Goal: Task Accomplishment & Management: Manage account settings

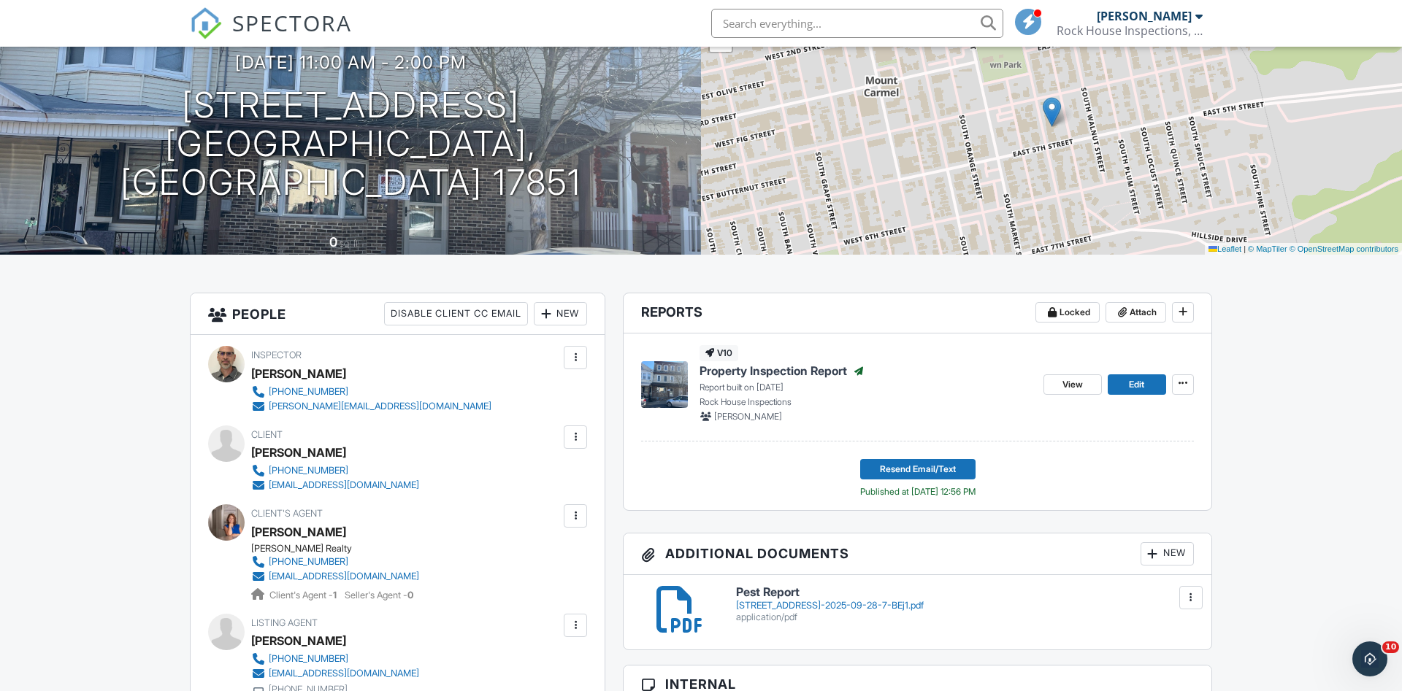
scroll to position [105, 0]
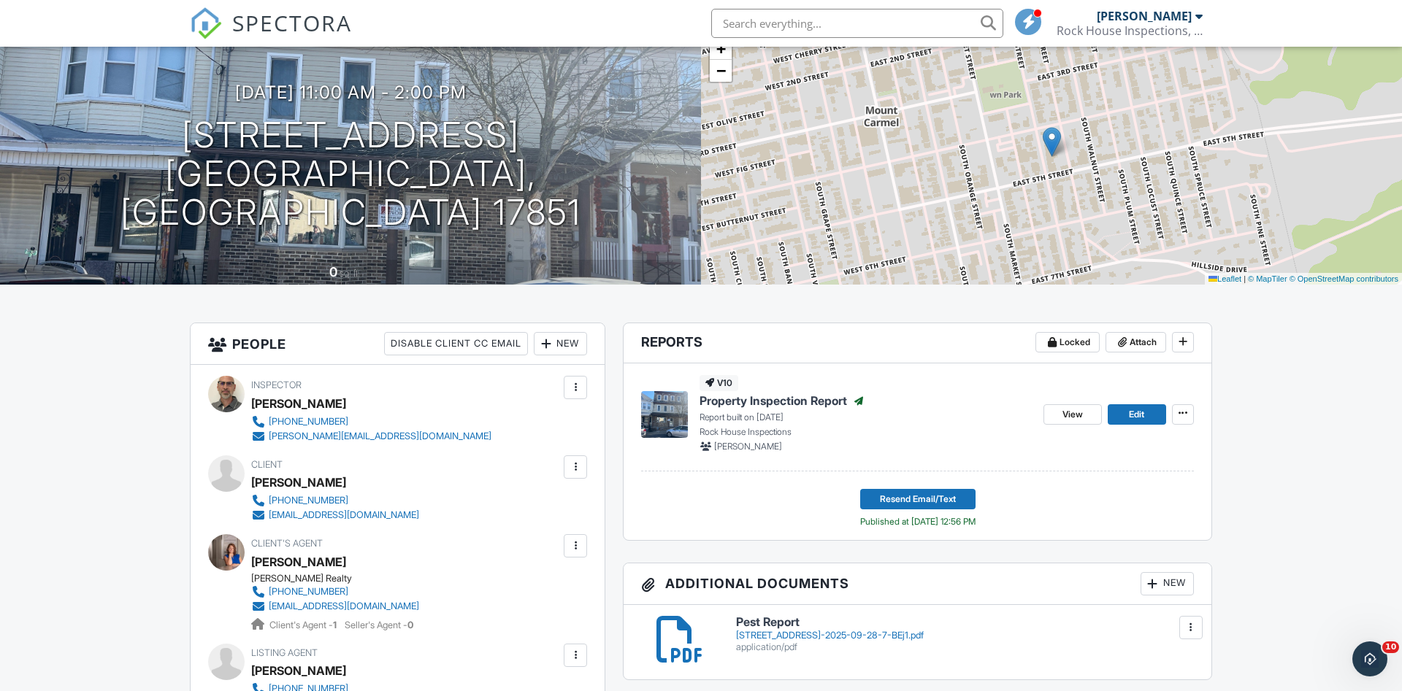
click at [573, 468] on div at bounding box center [575, 467] width 15 height 15
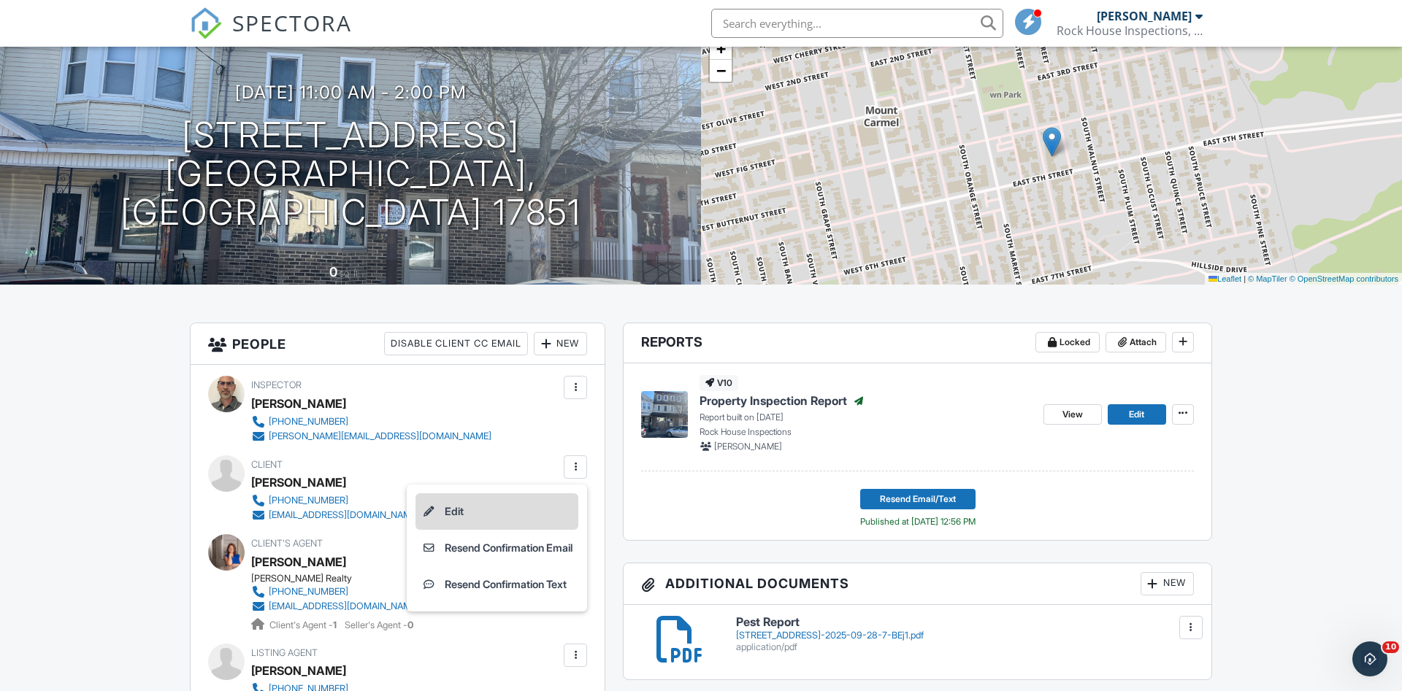
click at [457, 509] on li "Edit" at bounding box center [496, 512] width 163 height 37
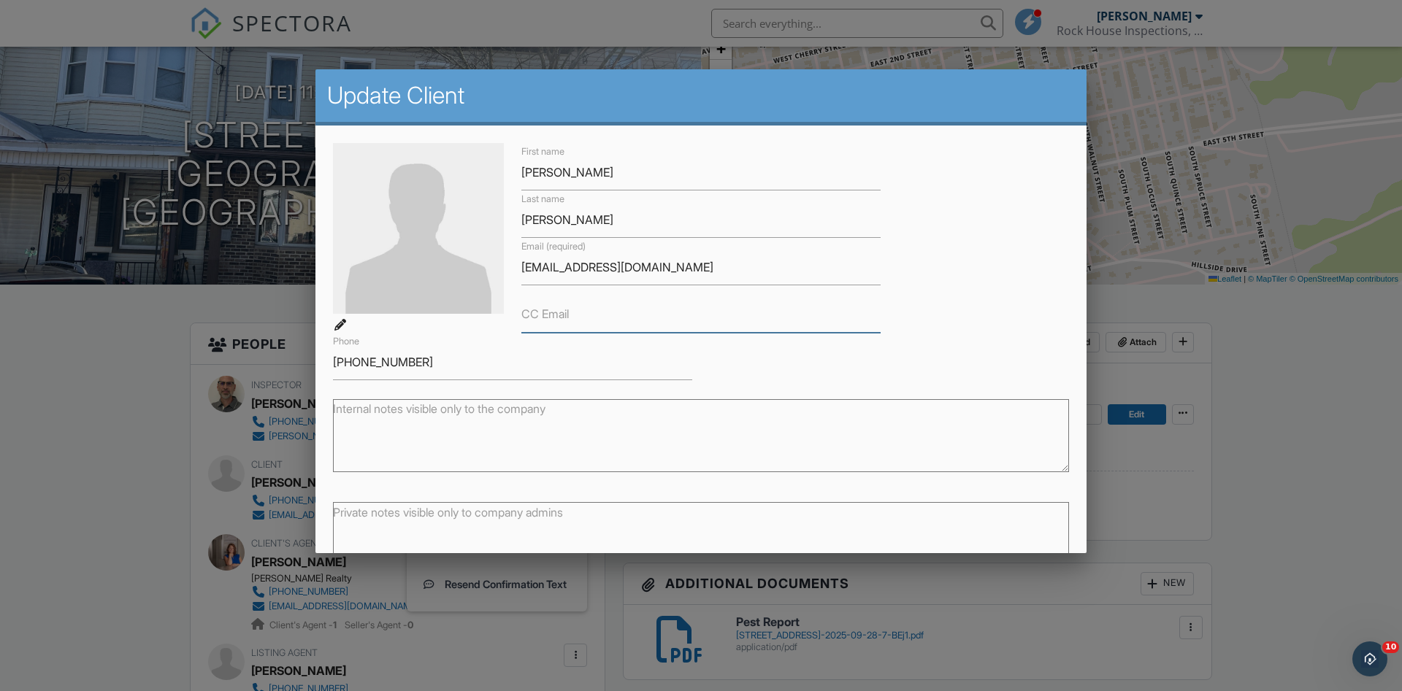
click at [594, 315] on input "CC Email" at bounding box center [700, 315] width 359 height 36
paste input "C.william325@yahoo.com"
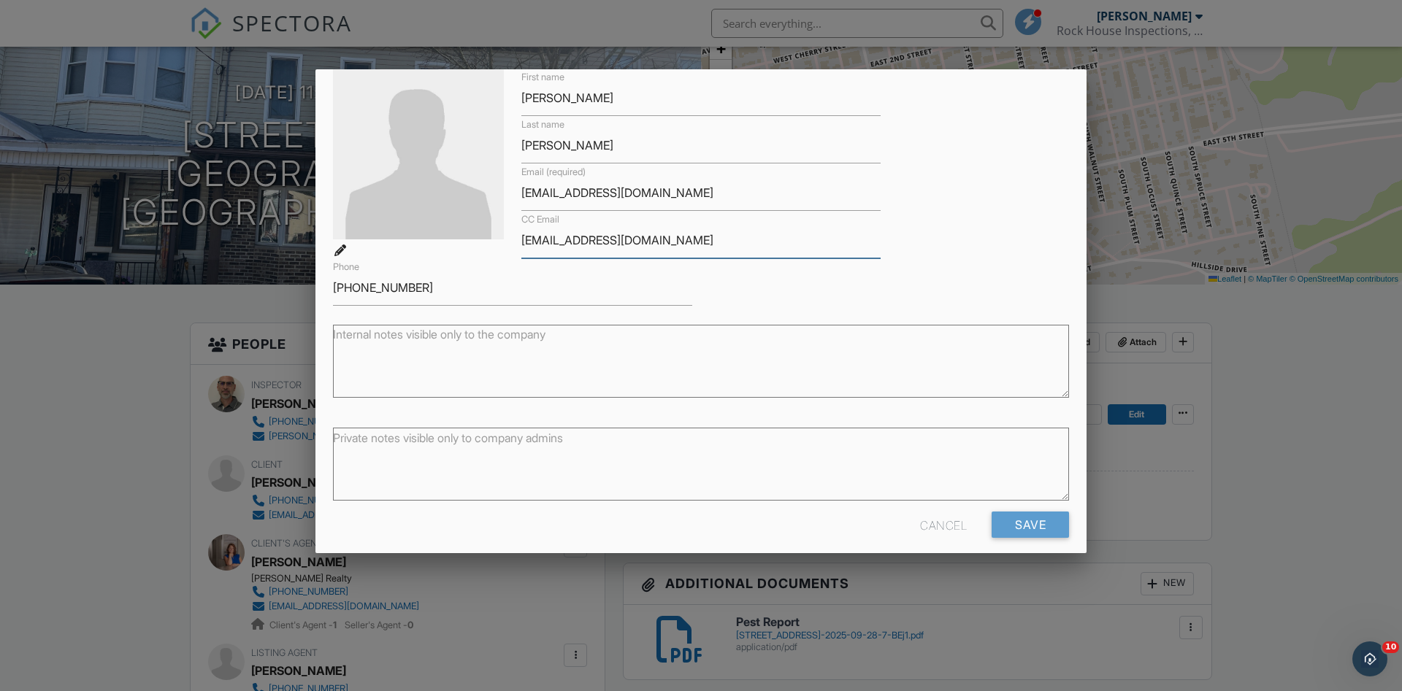
scroll to position [88, 0]
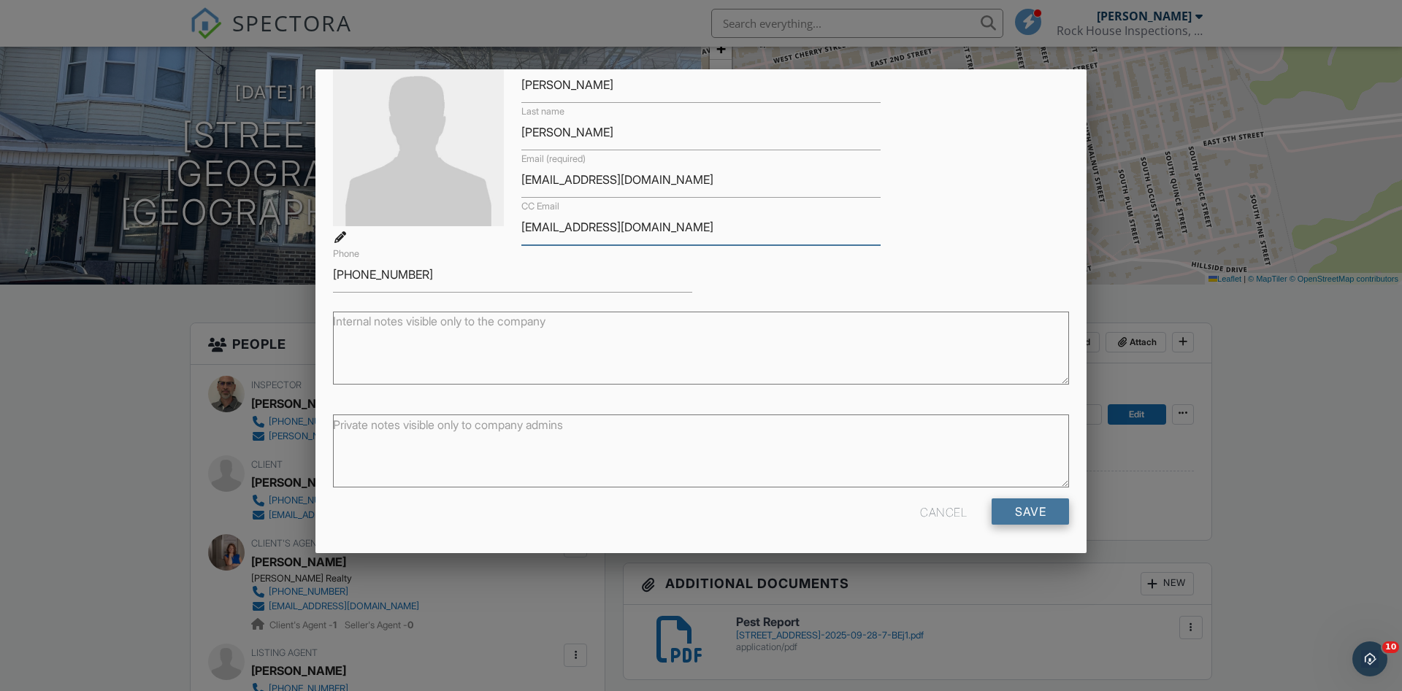
type input "C.william325@yahoo.com"
click at [1022, 510] on input "Save" at bounding box center [1030, 512] width 77 height 26
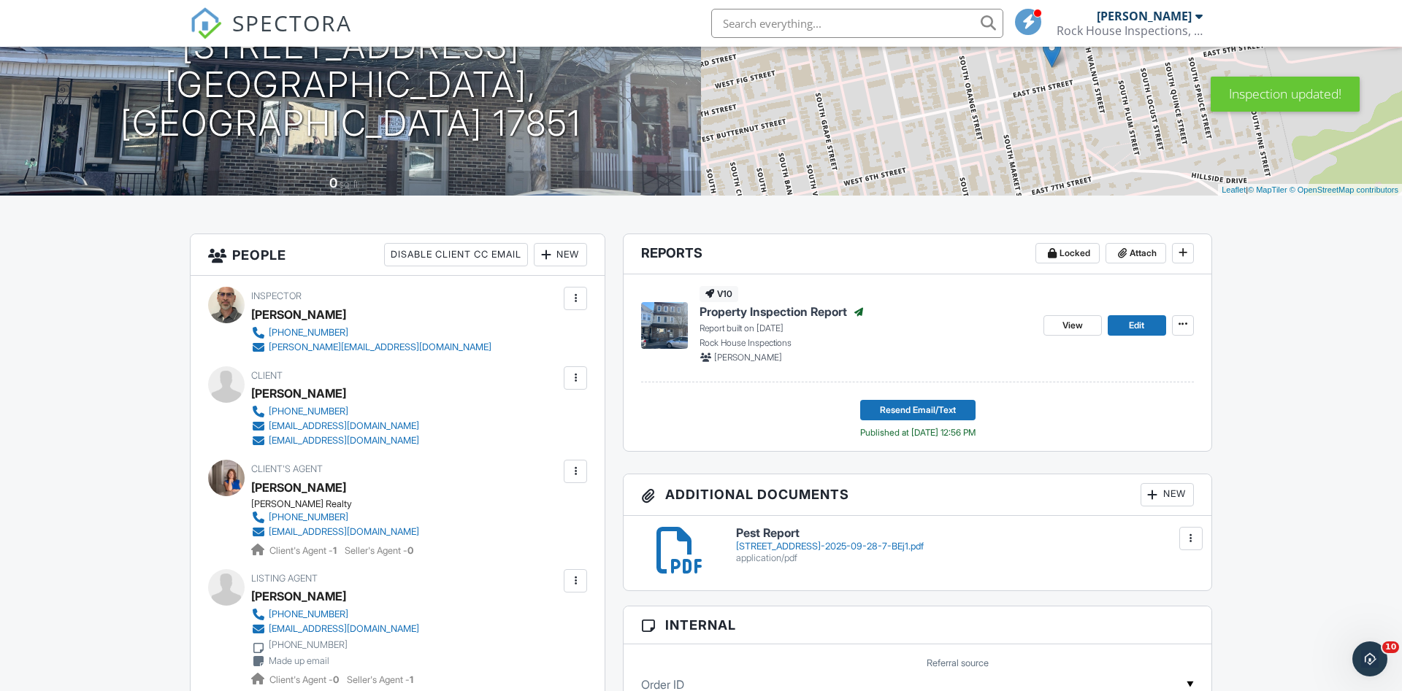
click at [575, 371] on div at bounding box center [575, 378] width 15 height 15
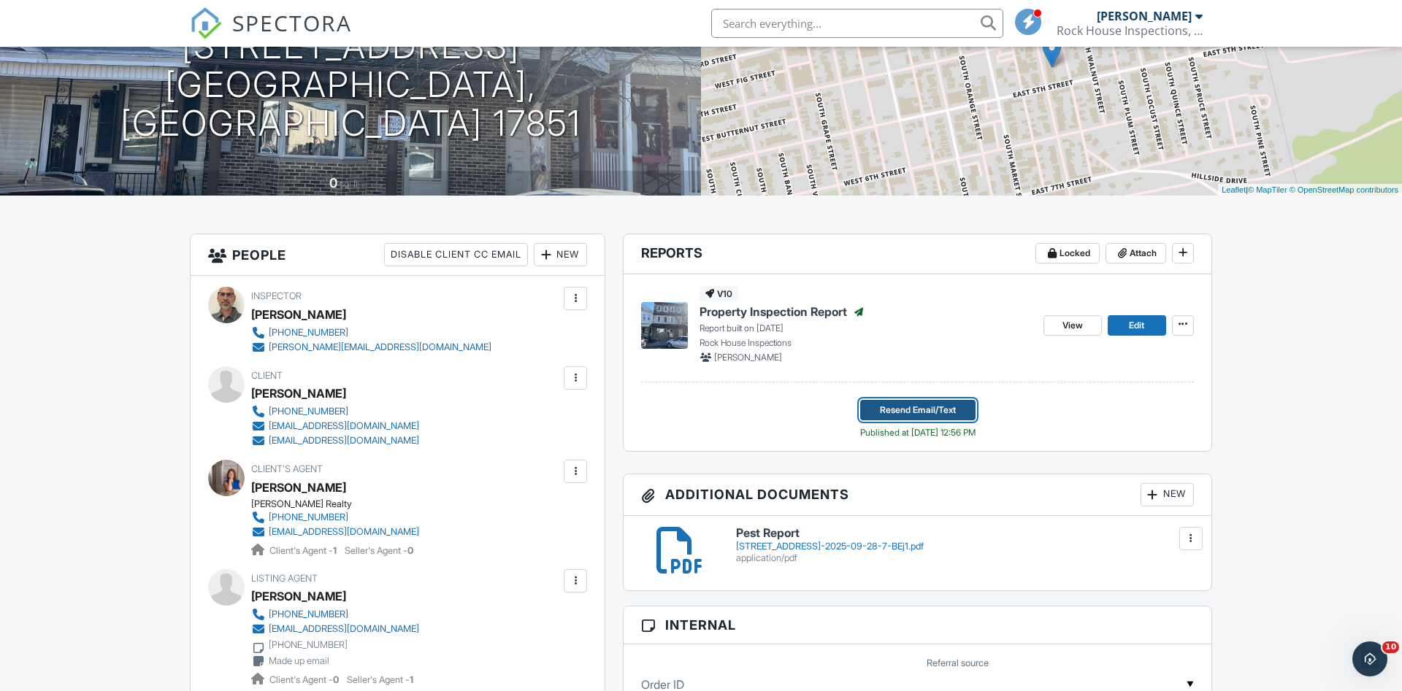
click at [928, 403] on span "Resend Email/Text" at bounding box center [918, 410] width 76 height 15
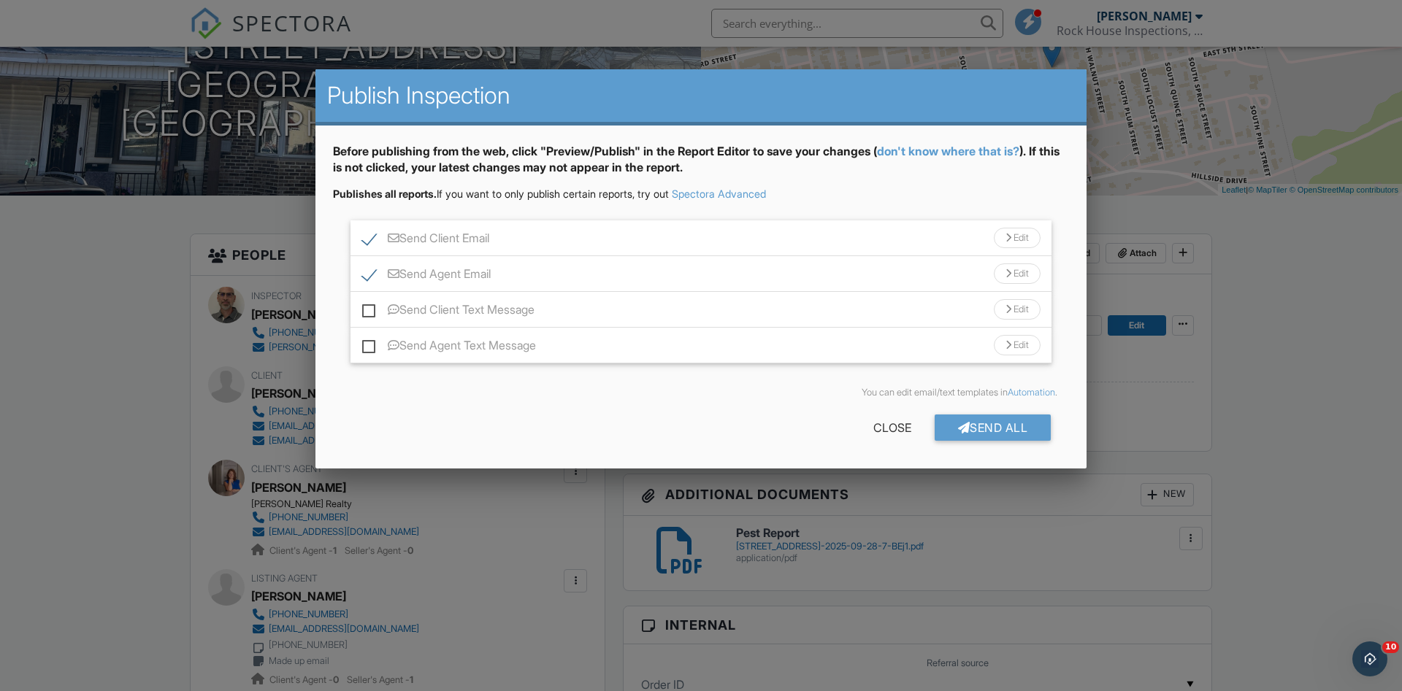
click at [702, 234] on div "Send Client Email Edit" at bounding box center [700, 239] width 701 height 36
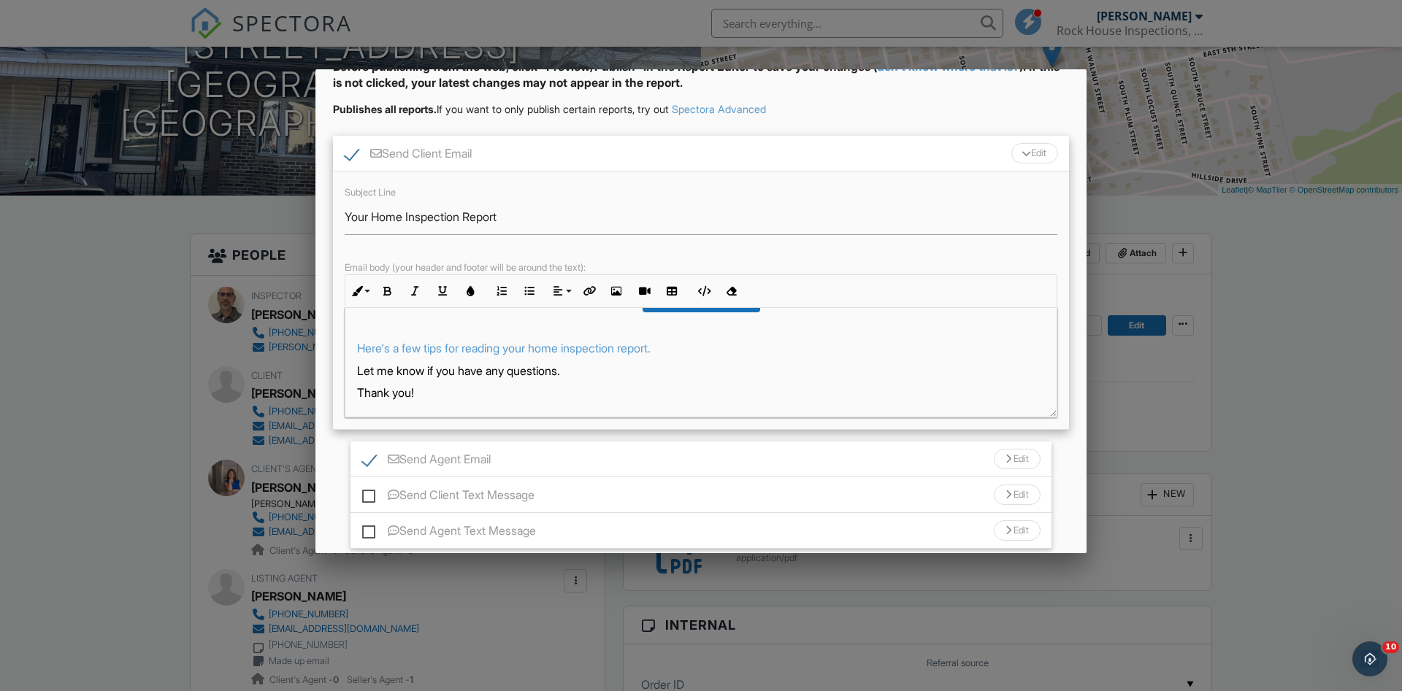
scroll to position [121, 0]
click at [369, 456] on label "Send Agent Email" at bounding box center [426, 462] width 129 height 18
checkbox input "false"
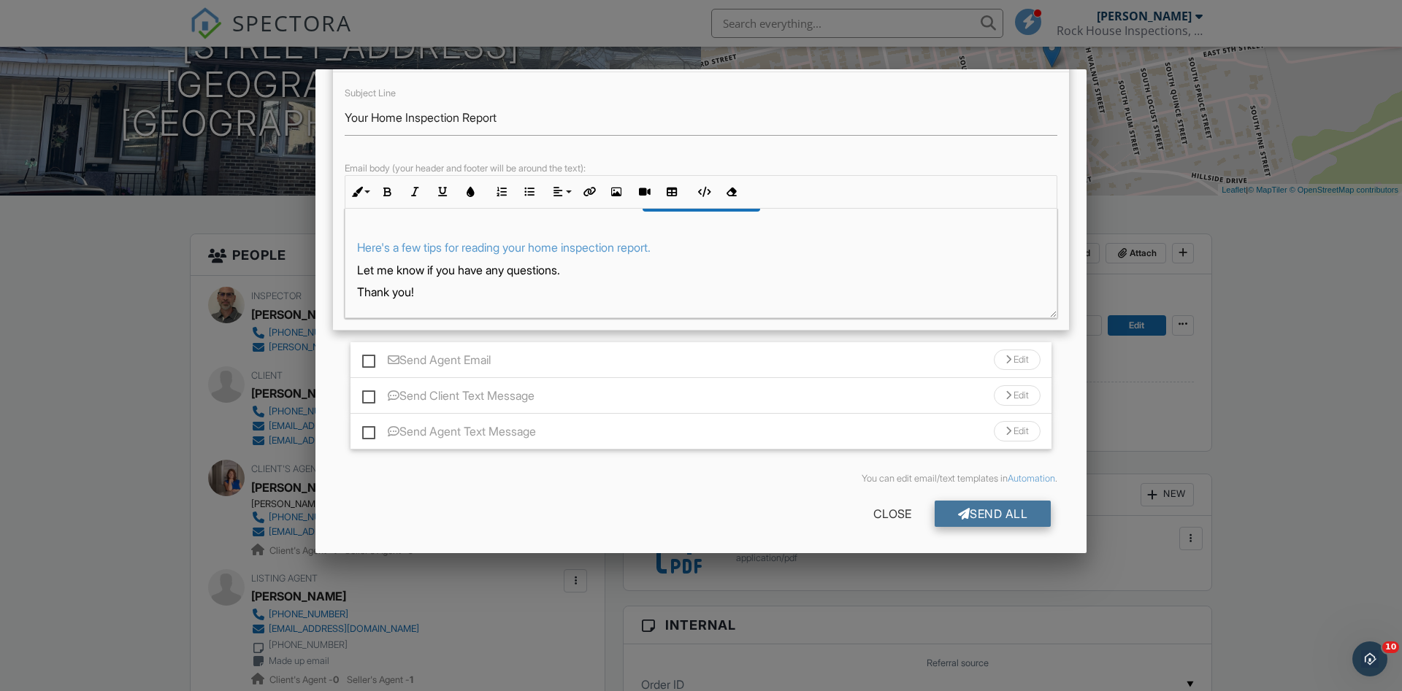
click at [978, 517] on div "Send All" at bounding box center [993, 514] width 117 height 26
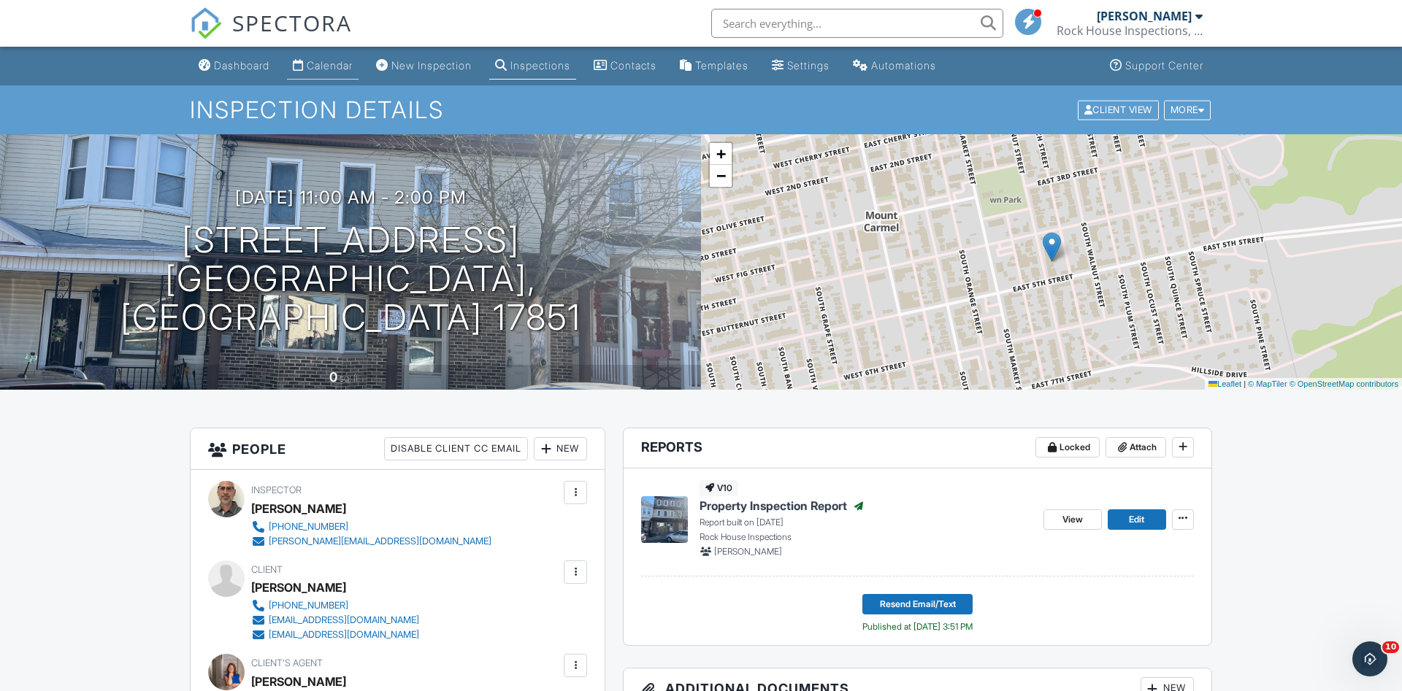
click at [337, 59] on div "Calendar" at bounding box center [330, 65] width 46 height 12
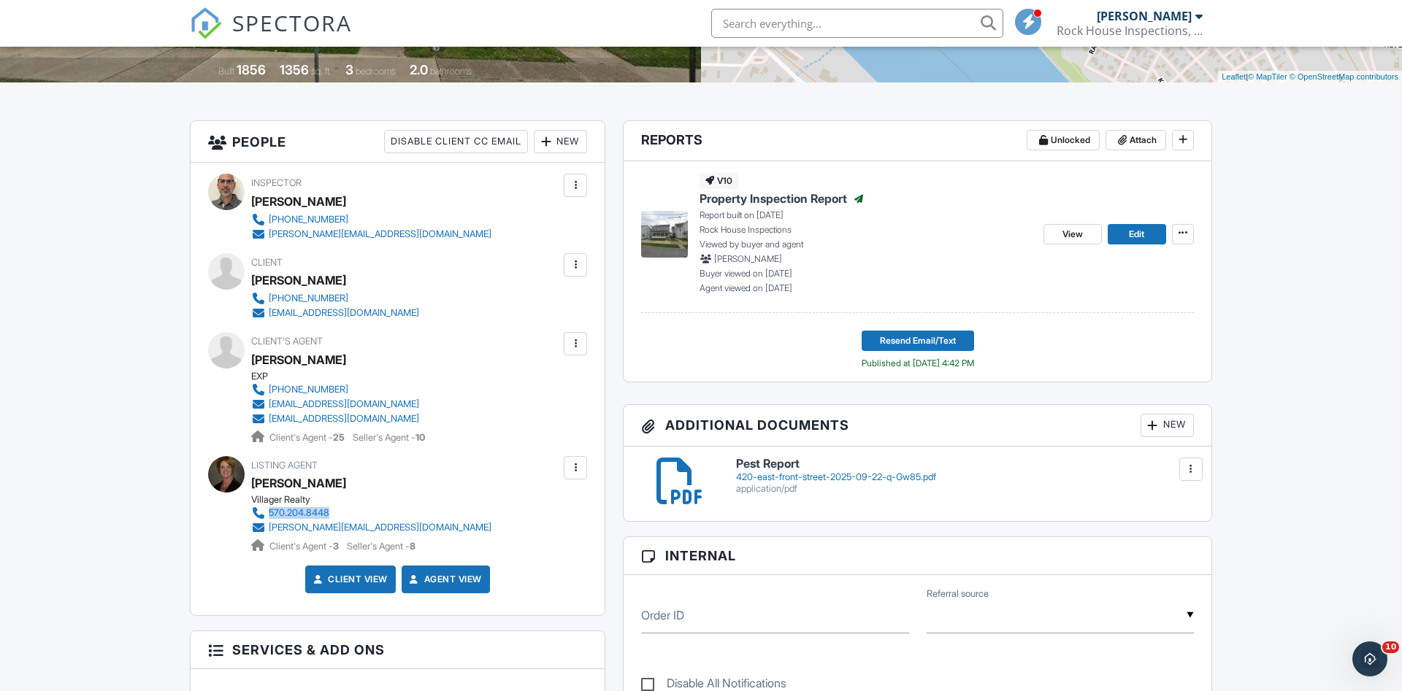
scroll to position [334, 0]
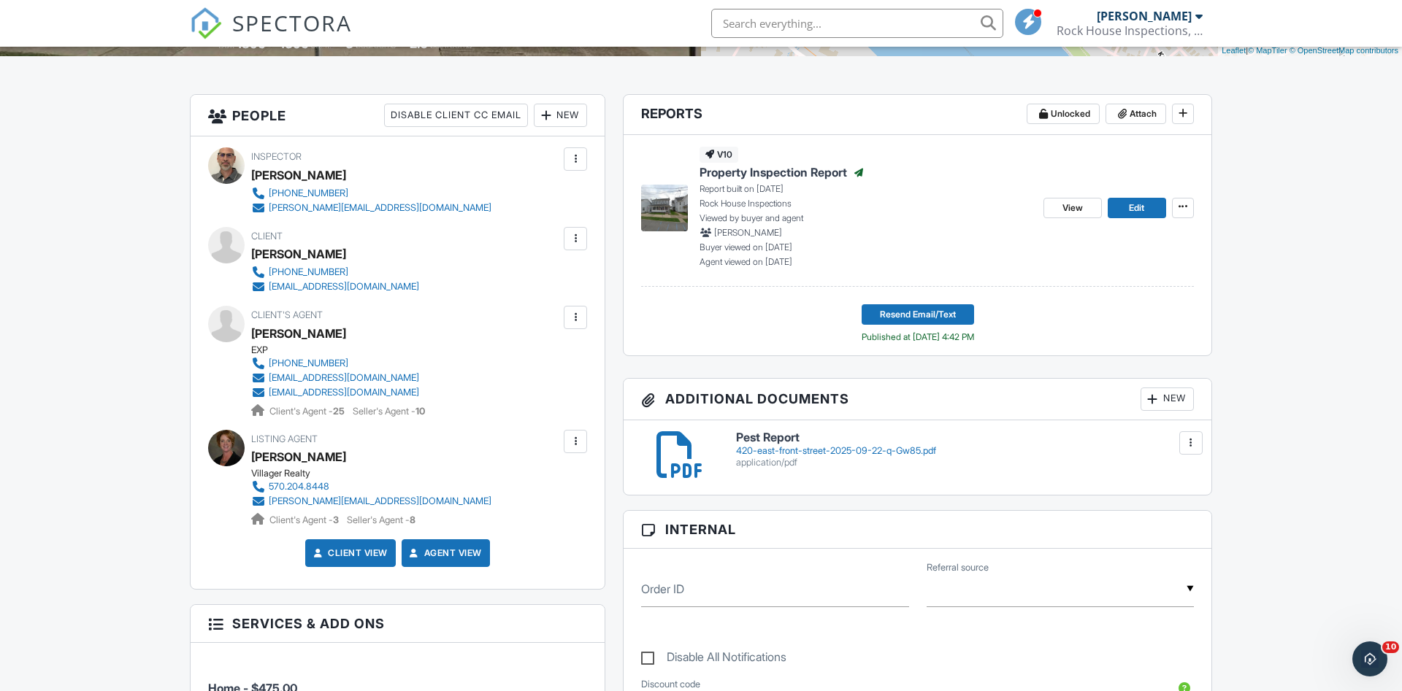
click at [1165, 402] on div "New" at bounding box center [1167, 399] width 53 height 23
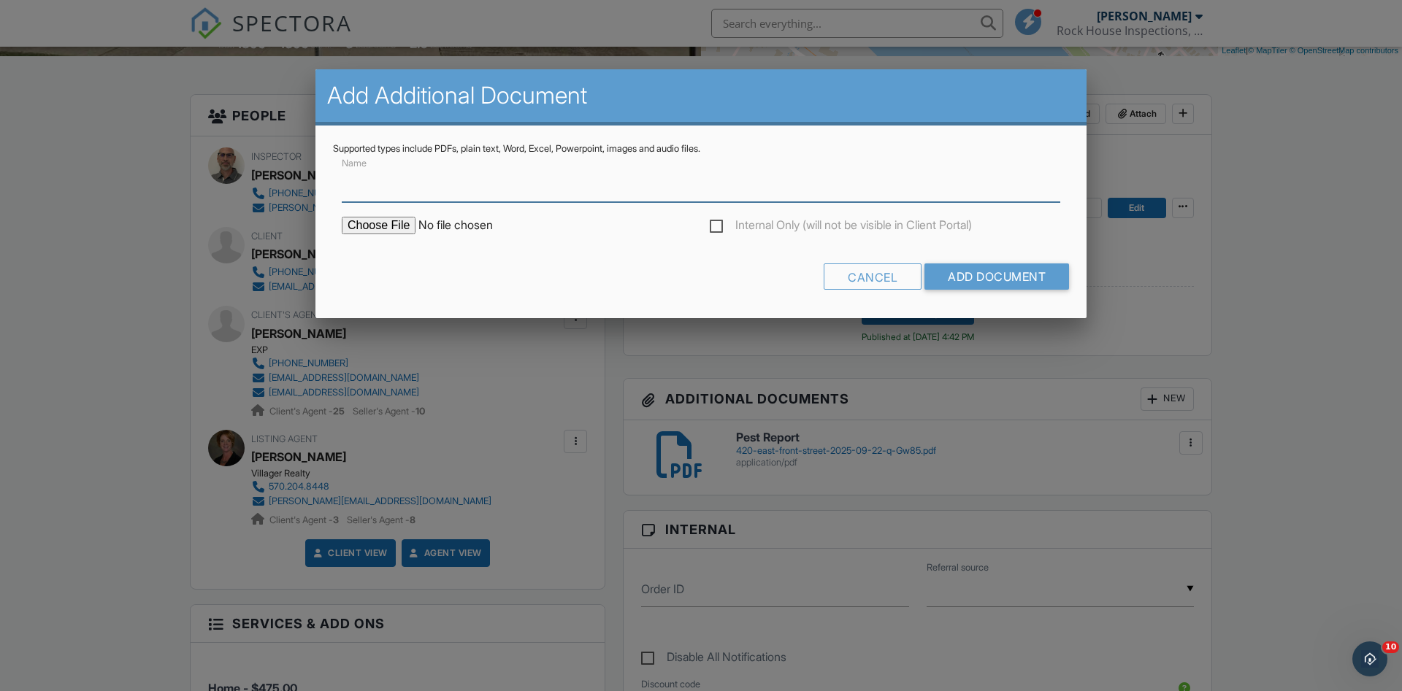
click at [449, 183] on input "Name" at bounding box center [701, 184] width 719 height 36
type input "Radon Report"
click at [370, 228] on input "file" at bounding box center [466, 226] width 248 height 18
type input "C:\fakepath\420-Front-St202509280957.pdf"
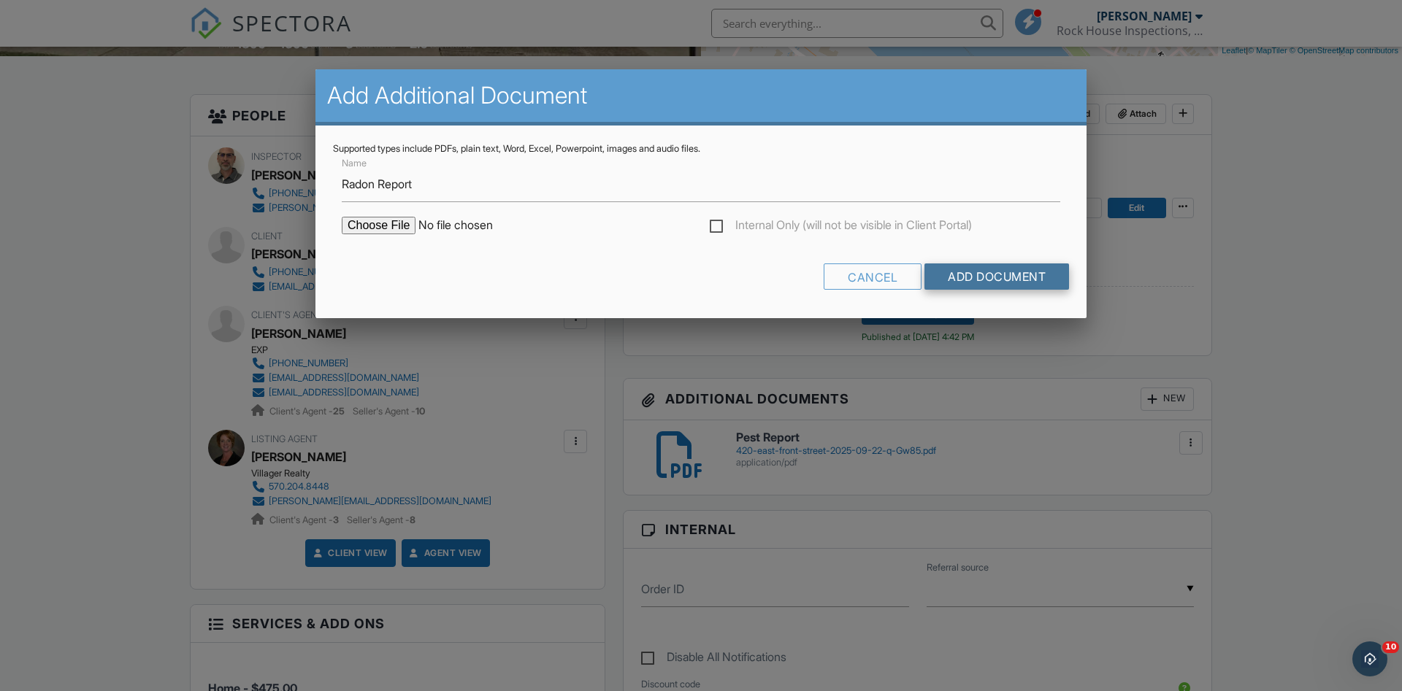
click at [998, 283] on input "Add Document" at bounding box center [996, 277] width 145 height 26
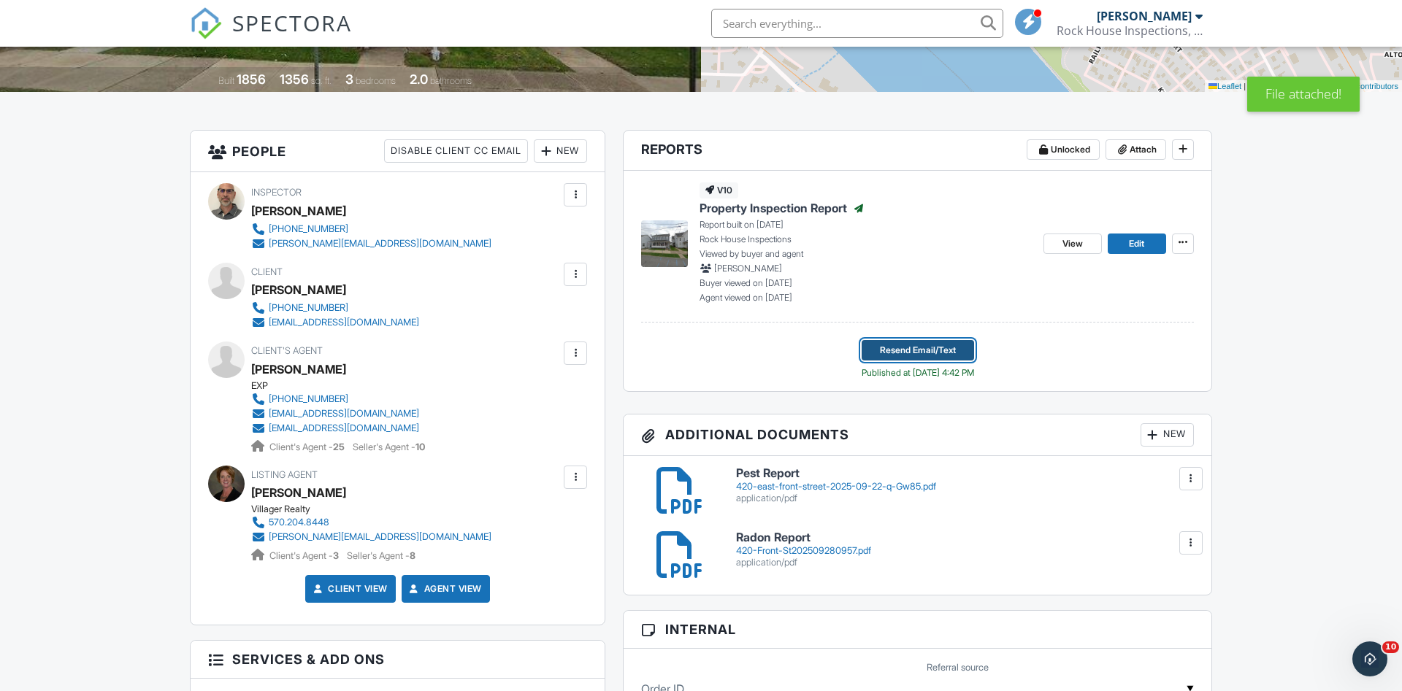
click at [917, 352] on span "Resend Email/Text" at bounding box center [918, 350] width 76 height 15
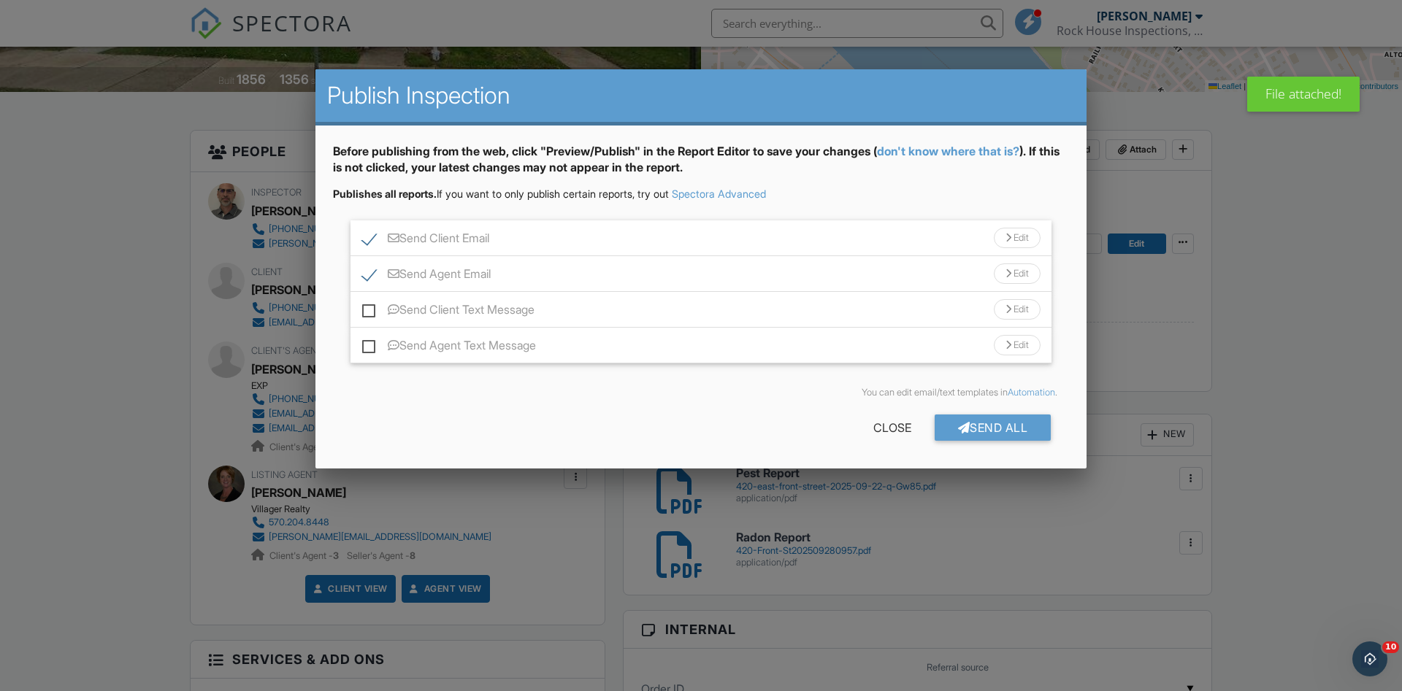
click at [619, 234] on div "Send Client Email Edit" at bounding box center [700, 239] width 701 height 36
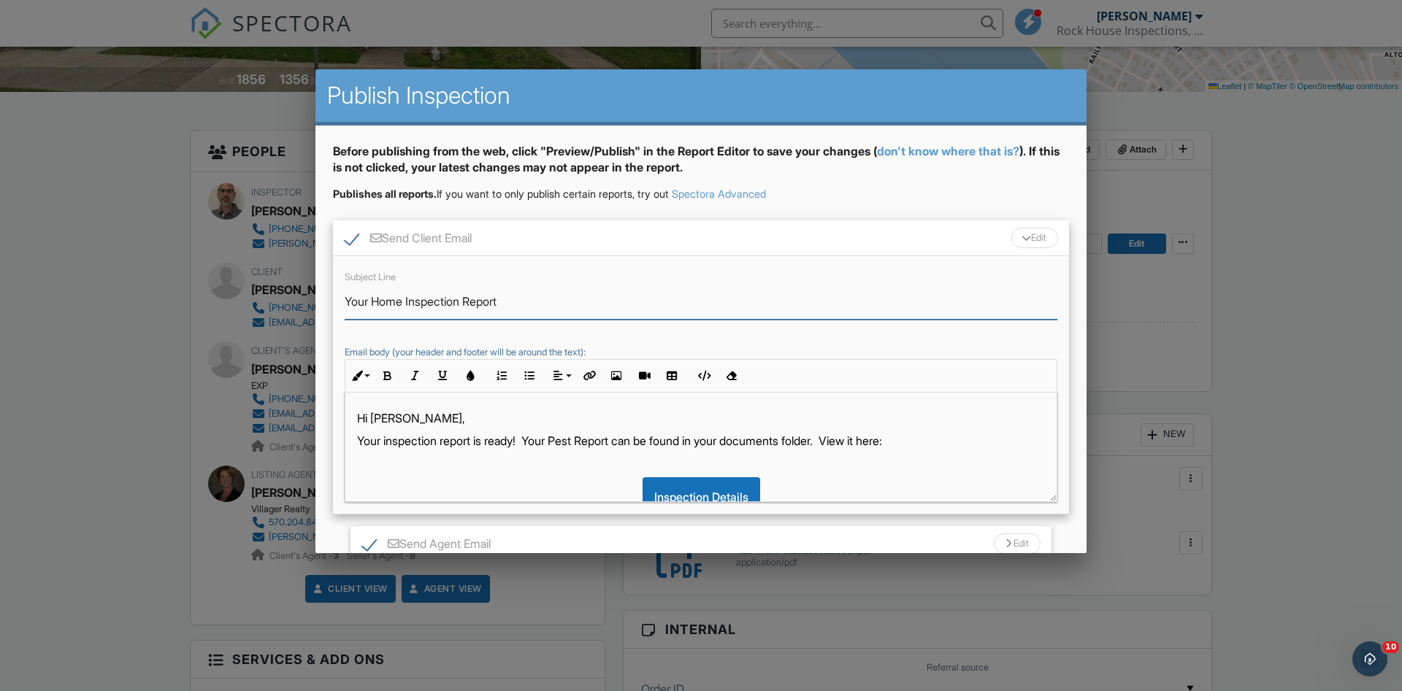
click at [384, 304] on input "Your Home Inspection Report" at bounding box center [701, 302] width 713 height 36
click at [432, 306] on input "Your Radon Inspection Report" at bounding box center [701, 302] width 713 height 36
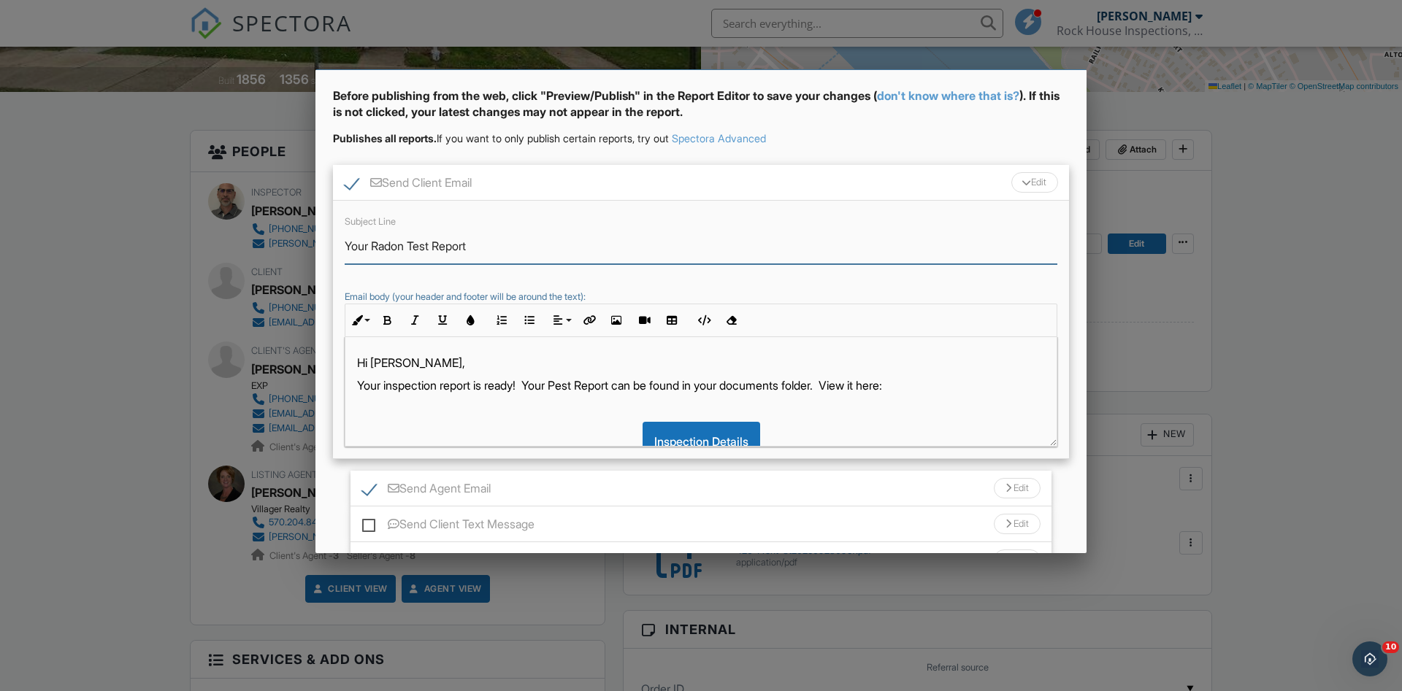
type input "Your Radon Test Report"
click at [411, 386] on p "Your inspection report is ready! Your Pest Report can be found in your document…" at bounding box center [701, 386] width 688 height 16
click at [604, 384] on p "Your radon report is ready! Your Pest Report can be found in your documents fol…" at bounding box center [701, 386] width 688 height 16
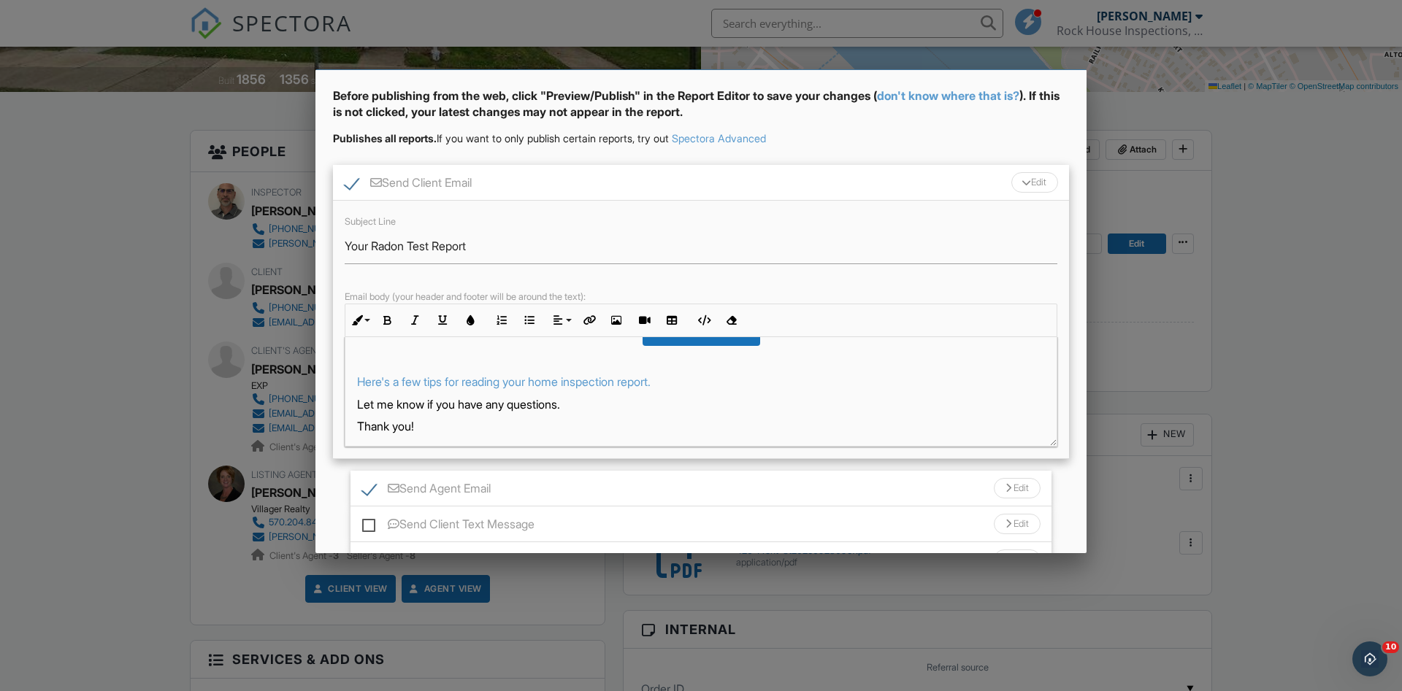
scroll to position [121, 0]
click at [639, 490] on div "Send Agent Email Edit" at bounding box center [700, 489] width 701 height 36
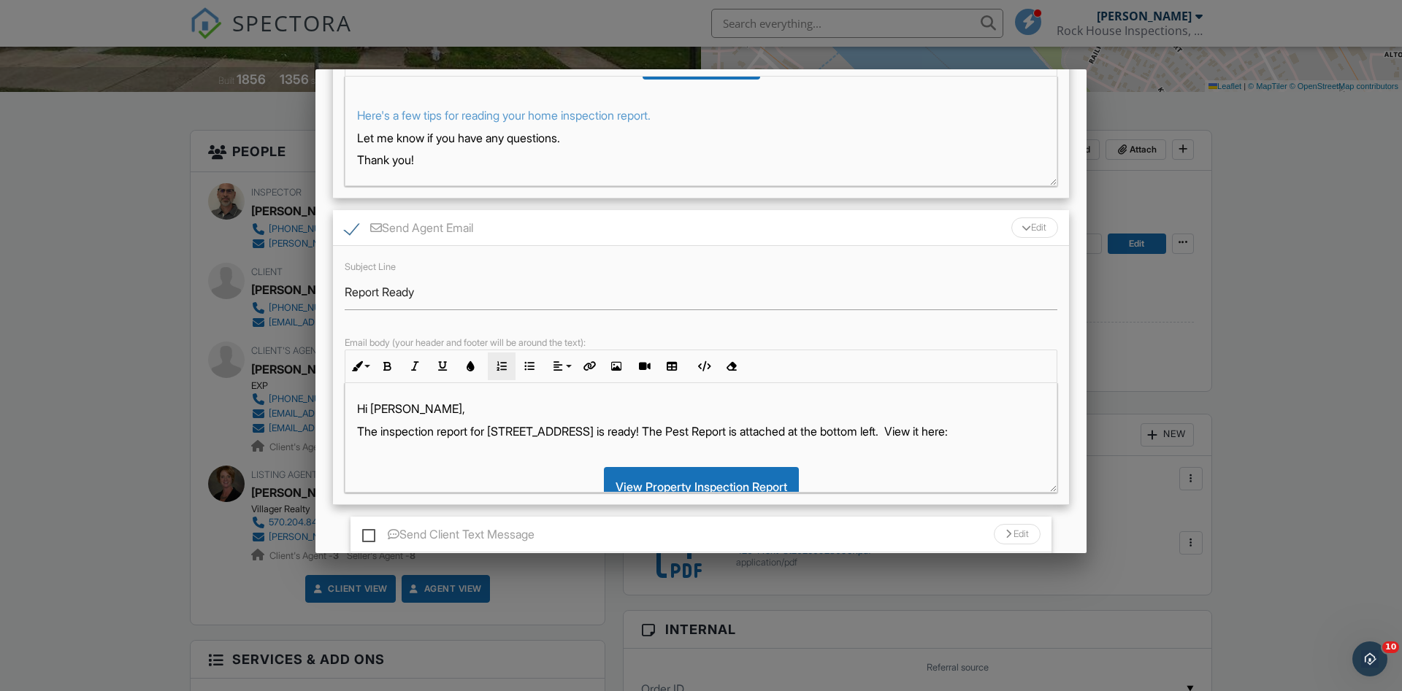
scroll to position [320, 0]
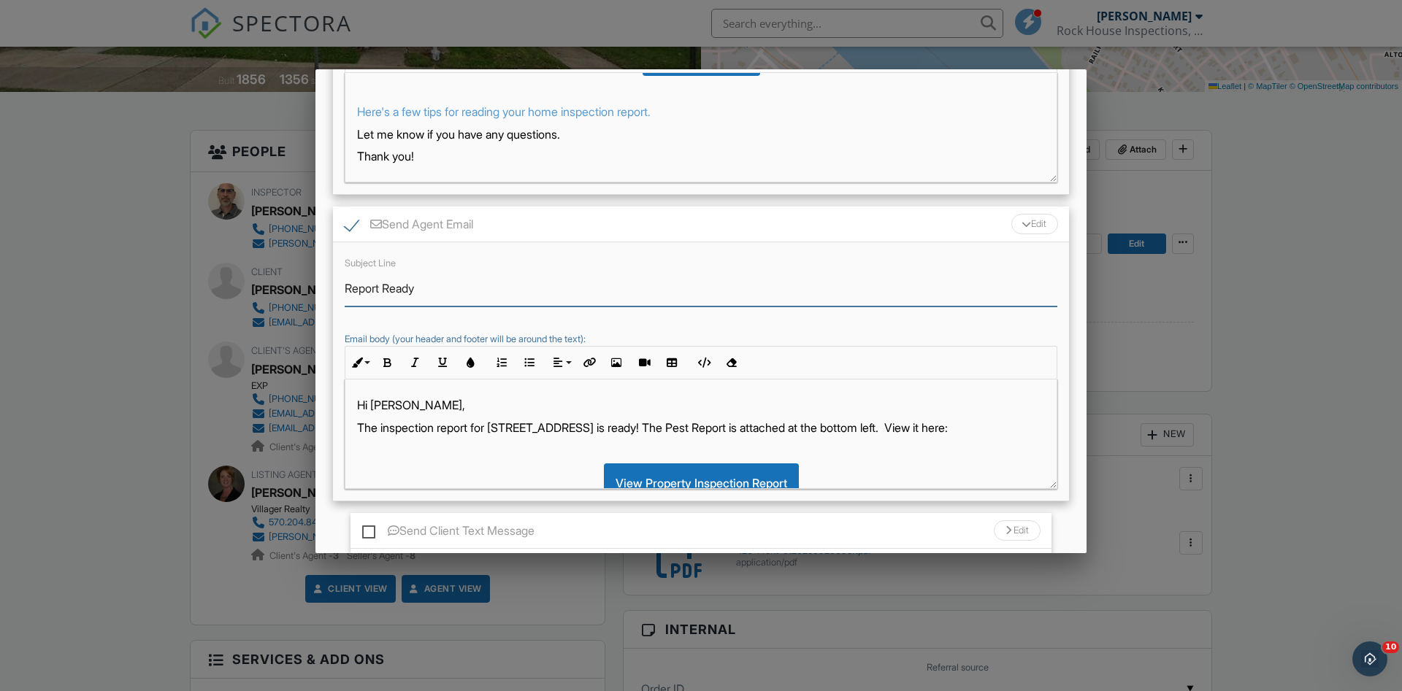
click at [345, 287] on input "Report Ready" at bounding box center [701, 289] width 713 height 36
type input "Radon Report Ready"
click at [396, 420] on p "The inspection report for 420 E Front St is ready! The Pest Report is attached …" at bounding box center [701, 428] width 688 height 16
click at [689, 424] on p "The radon report for 420 E Front St is ready! The Pest Report is attached at th…" at bounding box center [701, 428] width 688 height 16
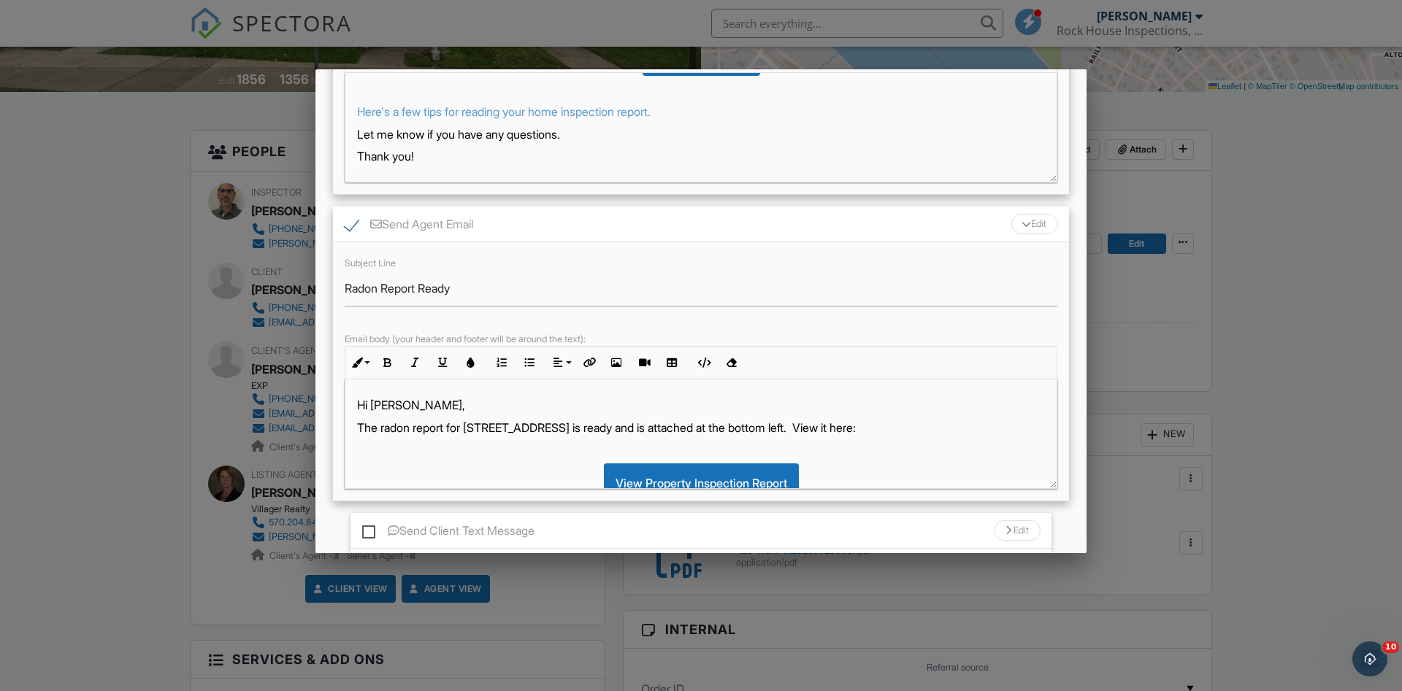
scroll to position [453, 0]
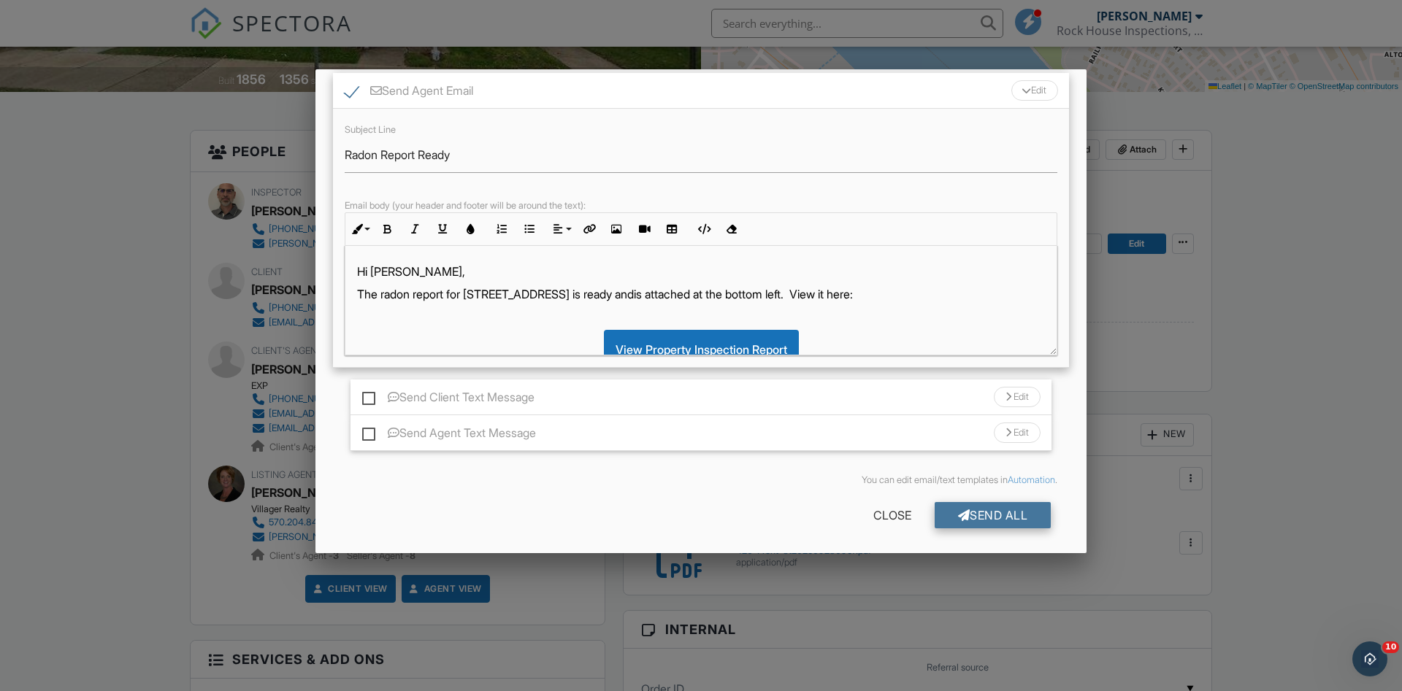
click at [992, 507] on div "Send All" at bounding box center [993, 515] width 117 height 26
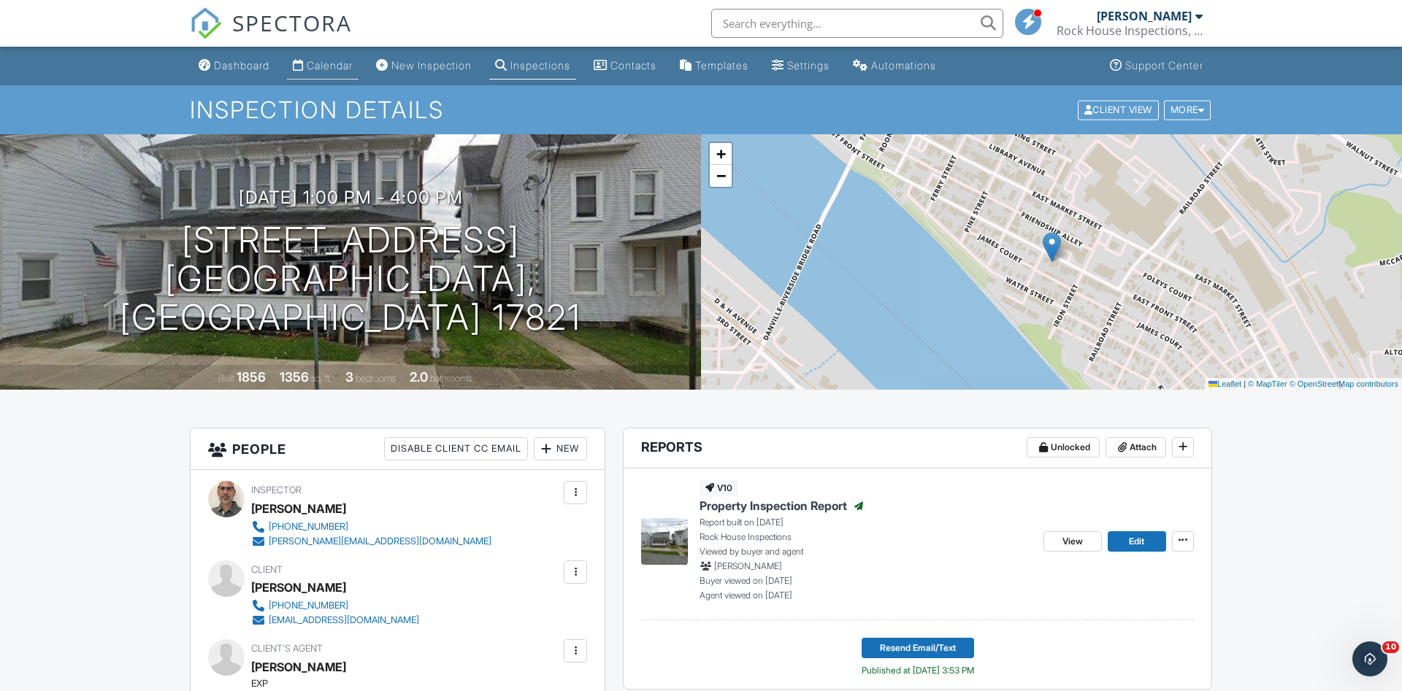
click at [326, 62] on div "Calendar" at bounding box center [330, 65] width 46 height 12
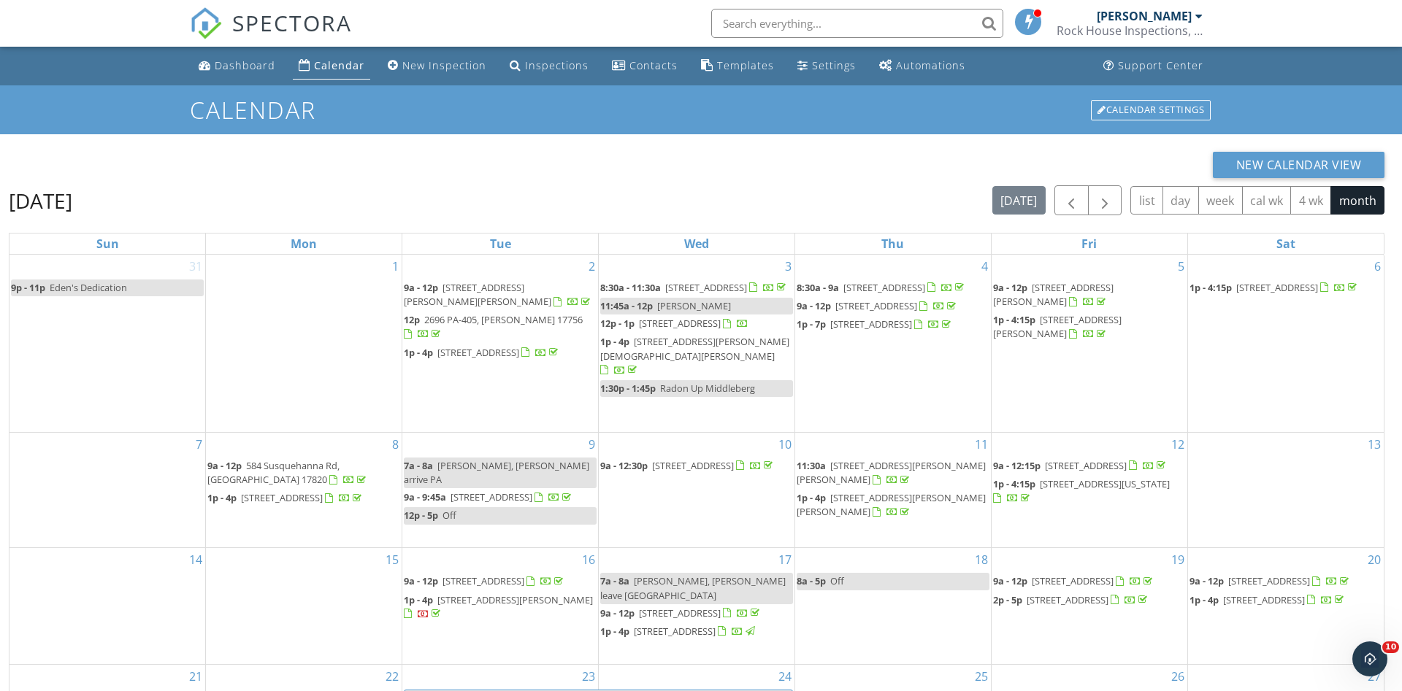
scroll to position [194, 0]
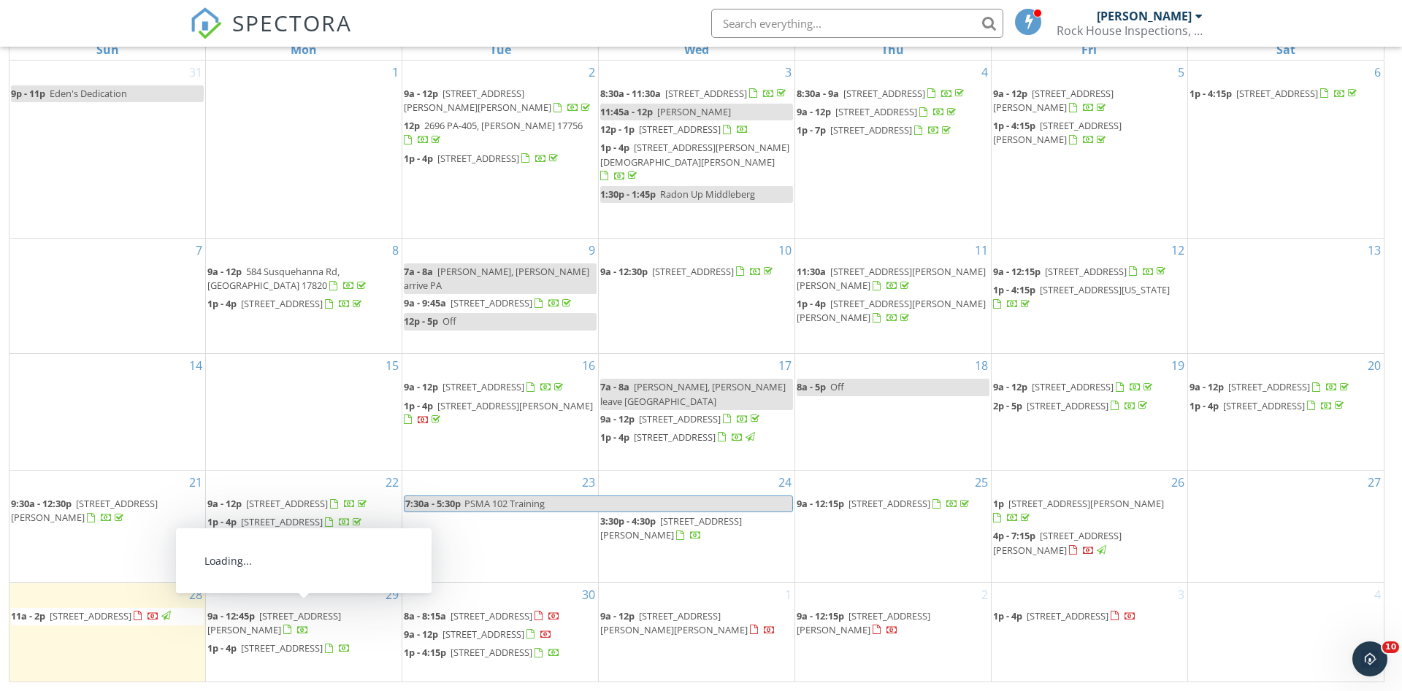
click at [291, 642] on span "[STREET_ADDRESS]" at bounding box center [282, 648] width 82 height 13
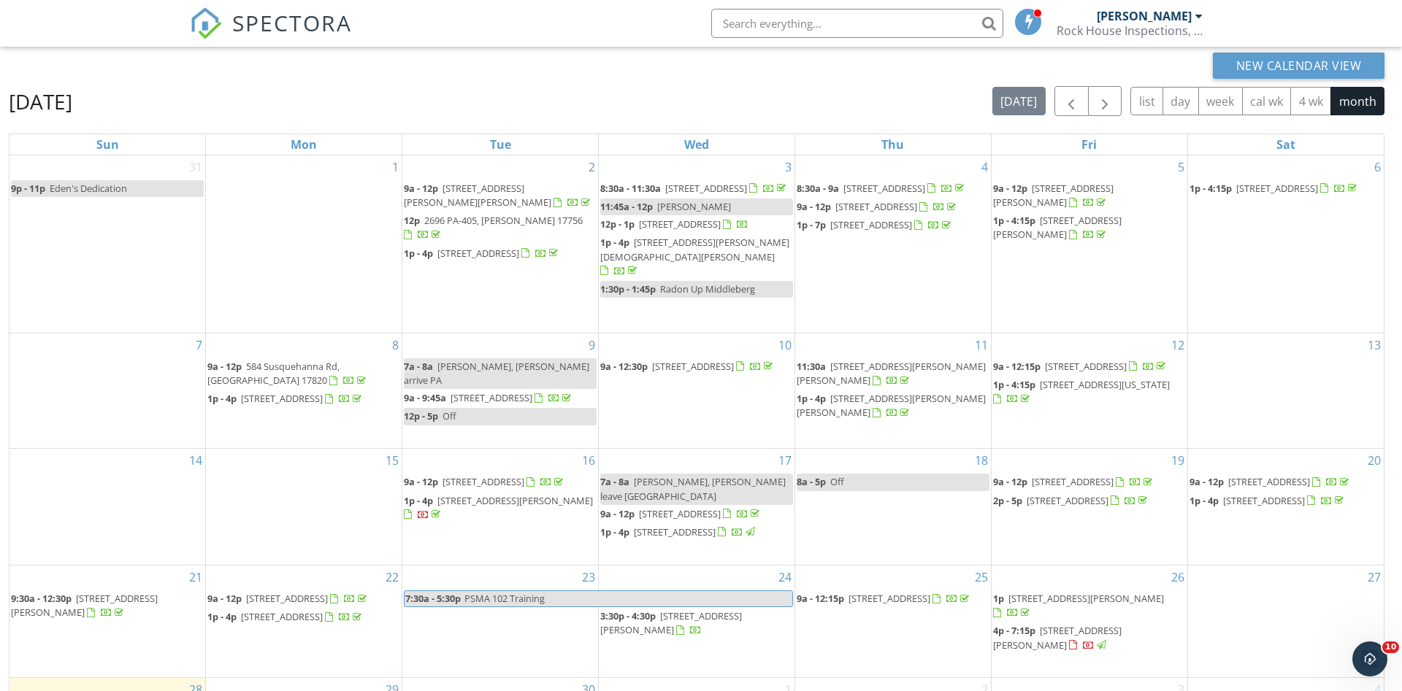
scroll to position [194, 0]
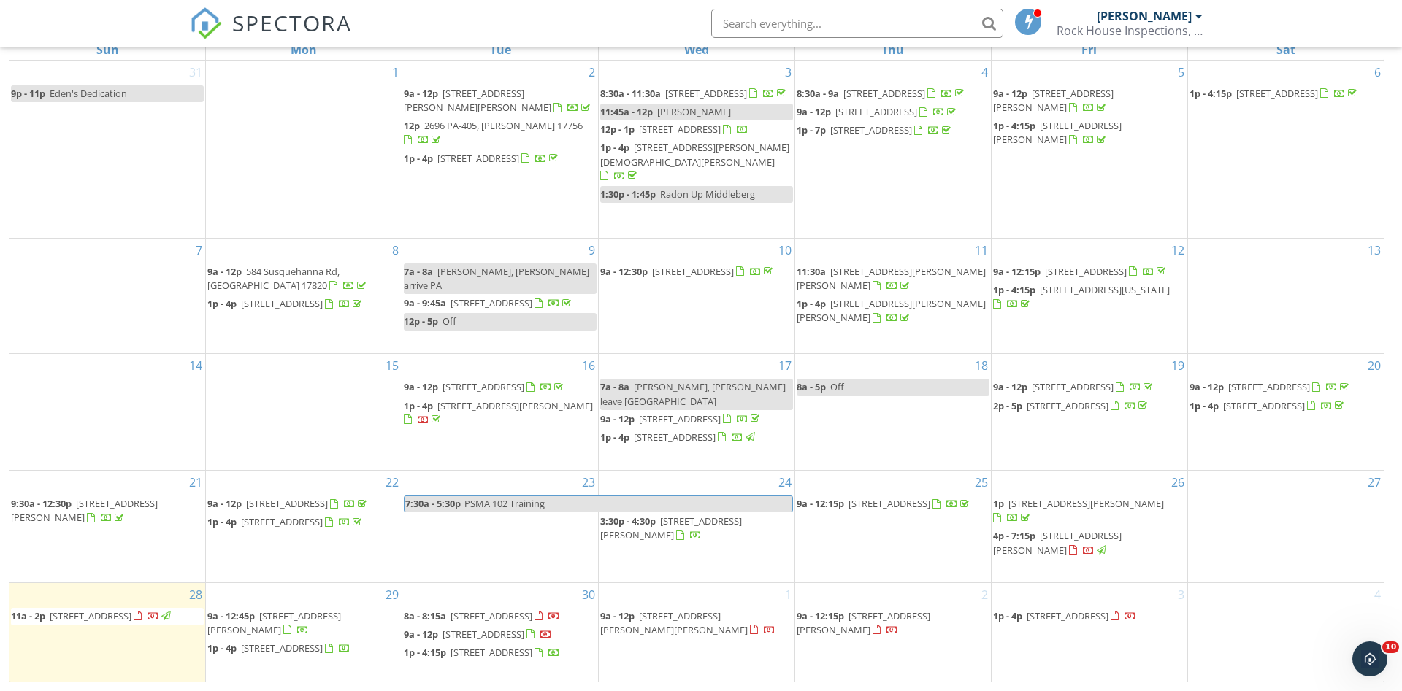
click at [681, 610] on span "[STREET_ADDRESS][PERSON_NAME][PERSON_NAME]" at bounding box center [673, 623] width 147 height 27
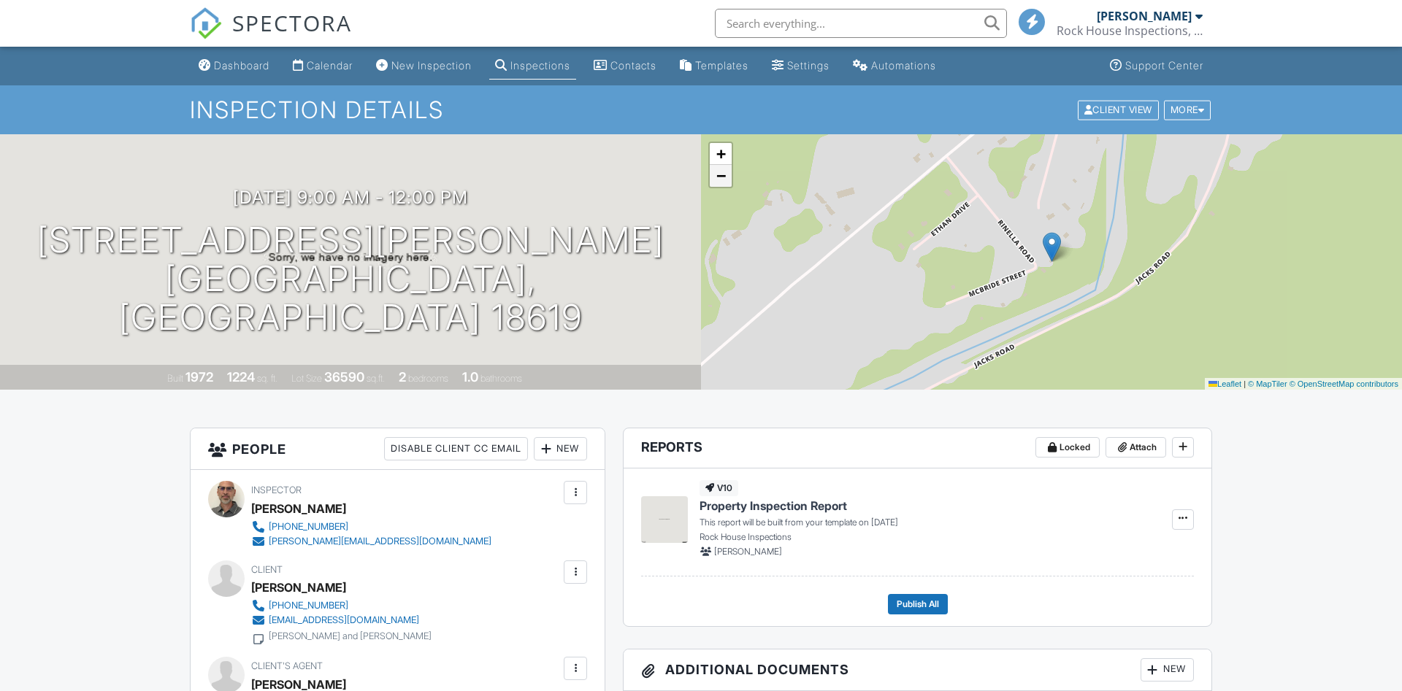
click at [720, 176] on span "−" at bounding box center [720, 175] width 9 height 18
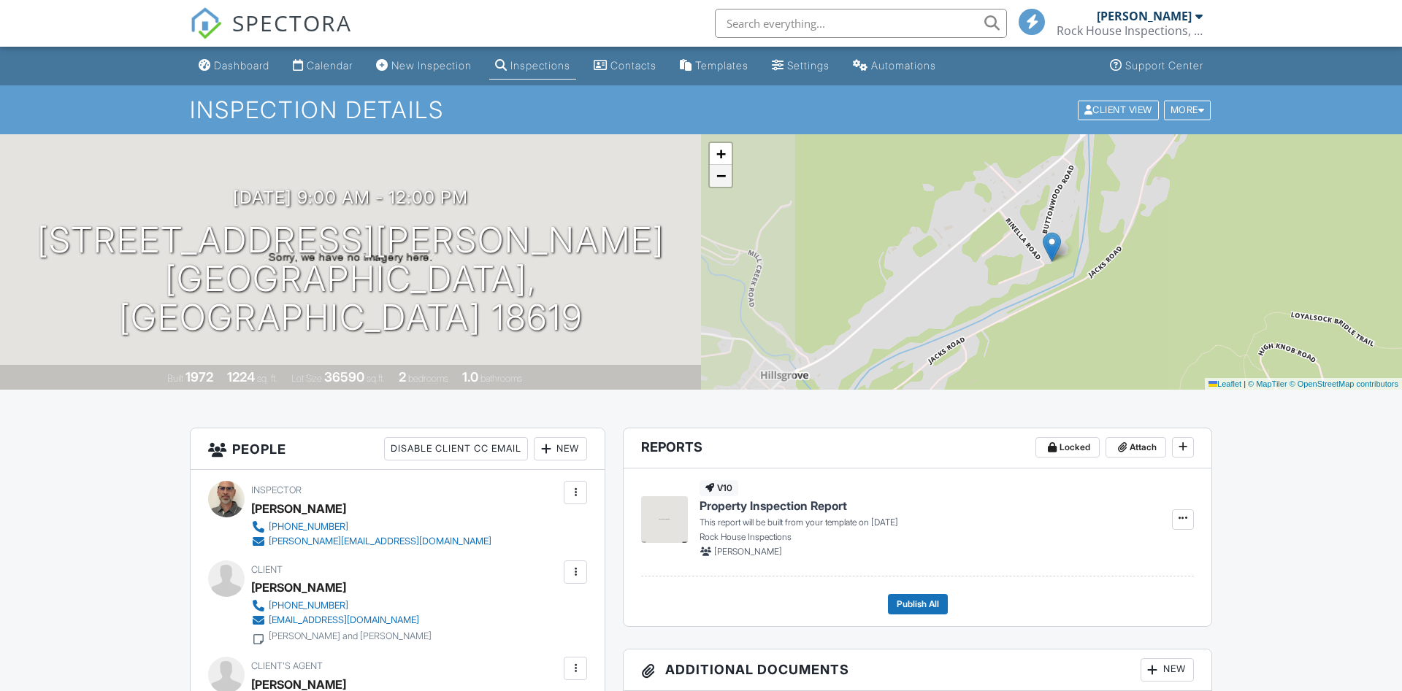
click at [720, 176] on span "−" at bounding box center [720, 175] width 9 height 18
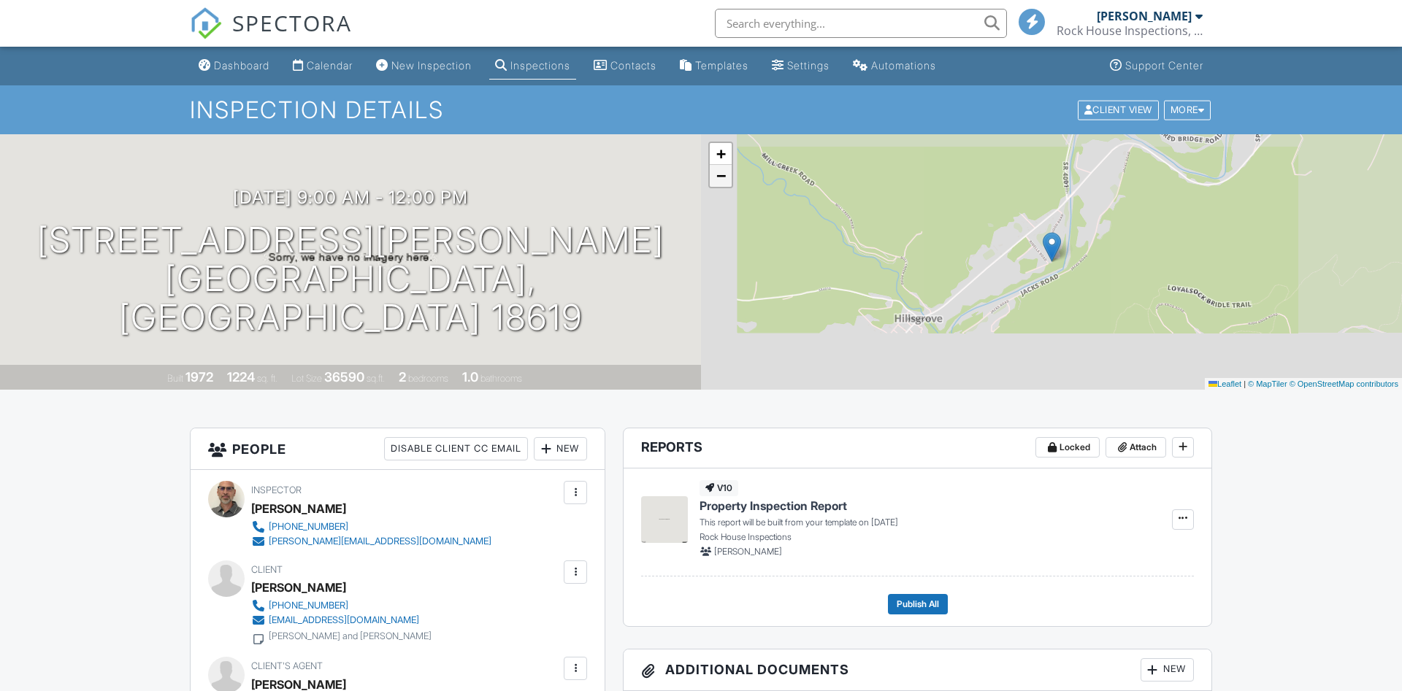
click at [720, 176] on span "−" at bounding box center [720, 175] width 9 height 18
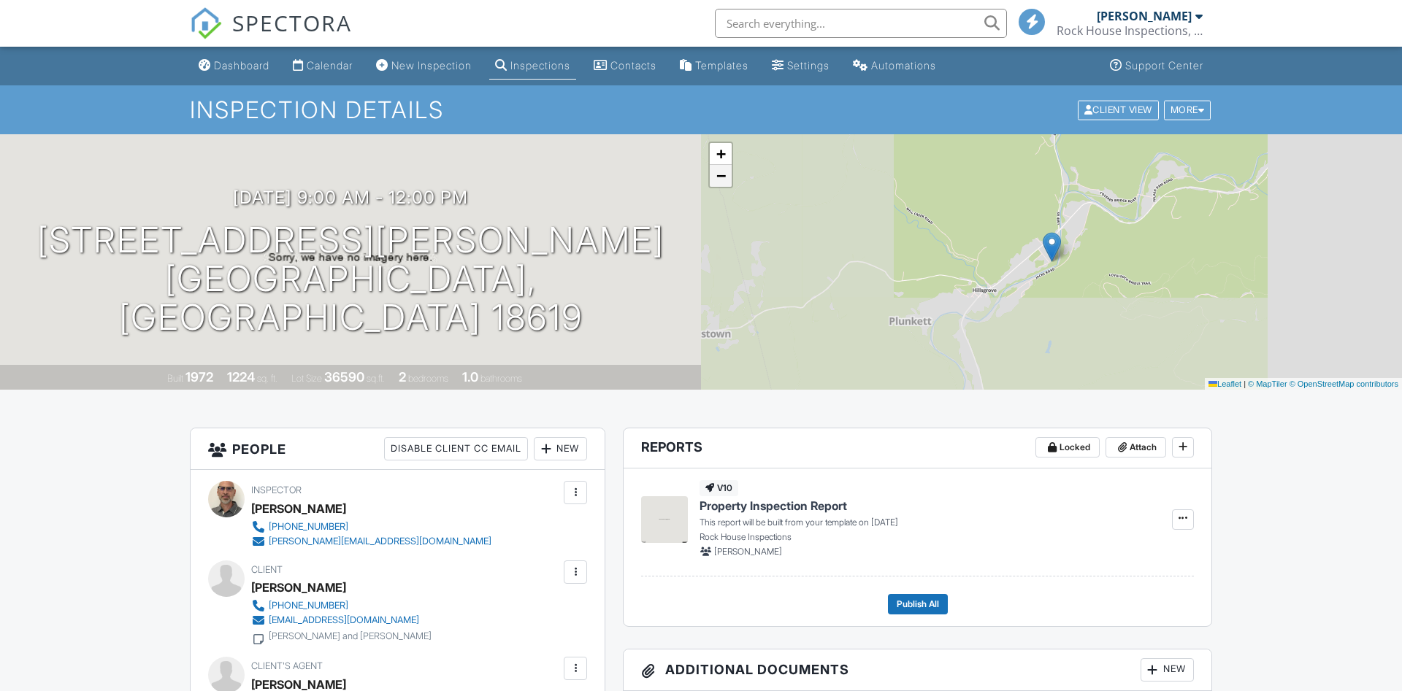
click at [720, 176] on span "−" at bounding box center [720, 175] width 9 height 18
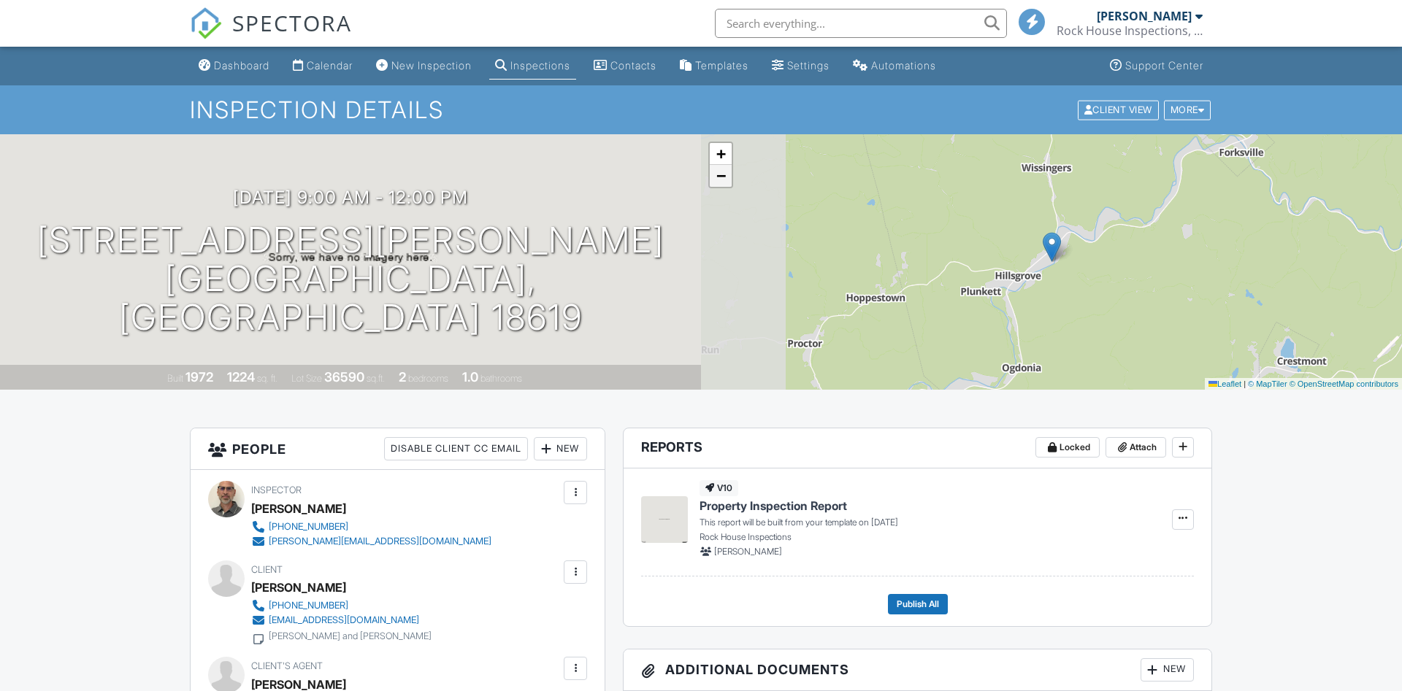
click at [720, 176] on span "−" at bounding box center [720, 175] width 9 height 18
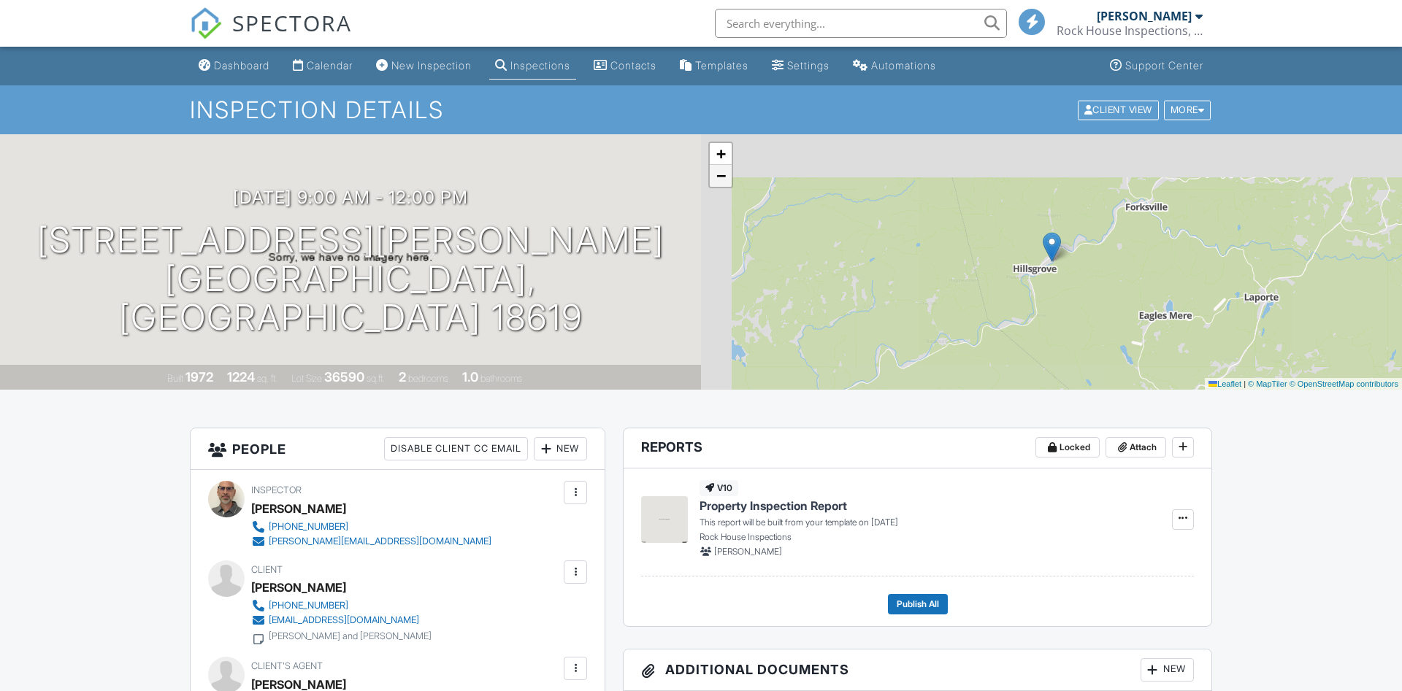
click at [720, 176] on span "−" at bounding box center [720, 175] width 9 height 18
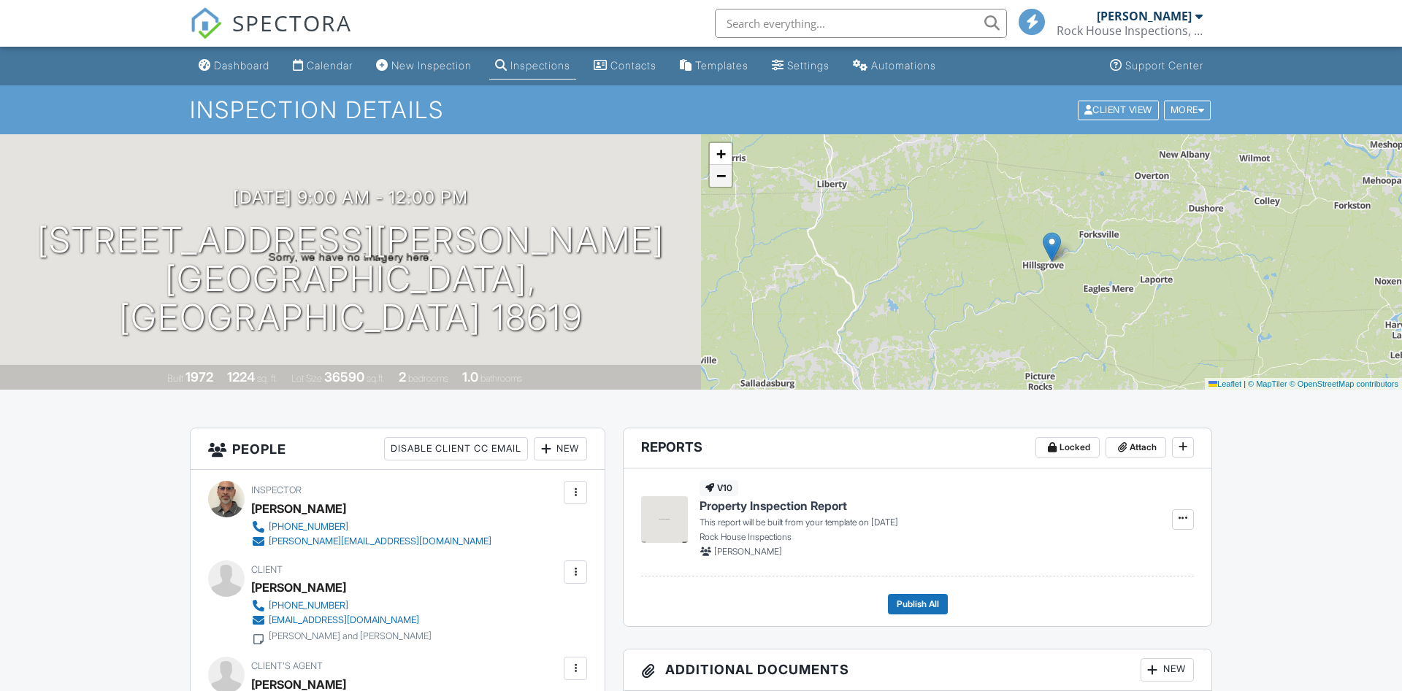
click at [720, 176] on span "−" at bounding box center [720, 175] width 9 height 18
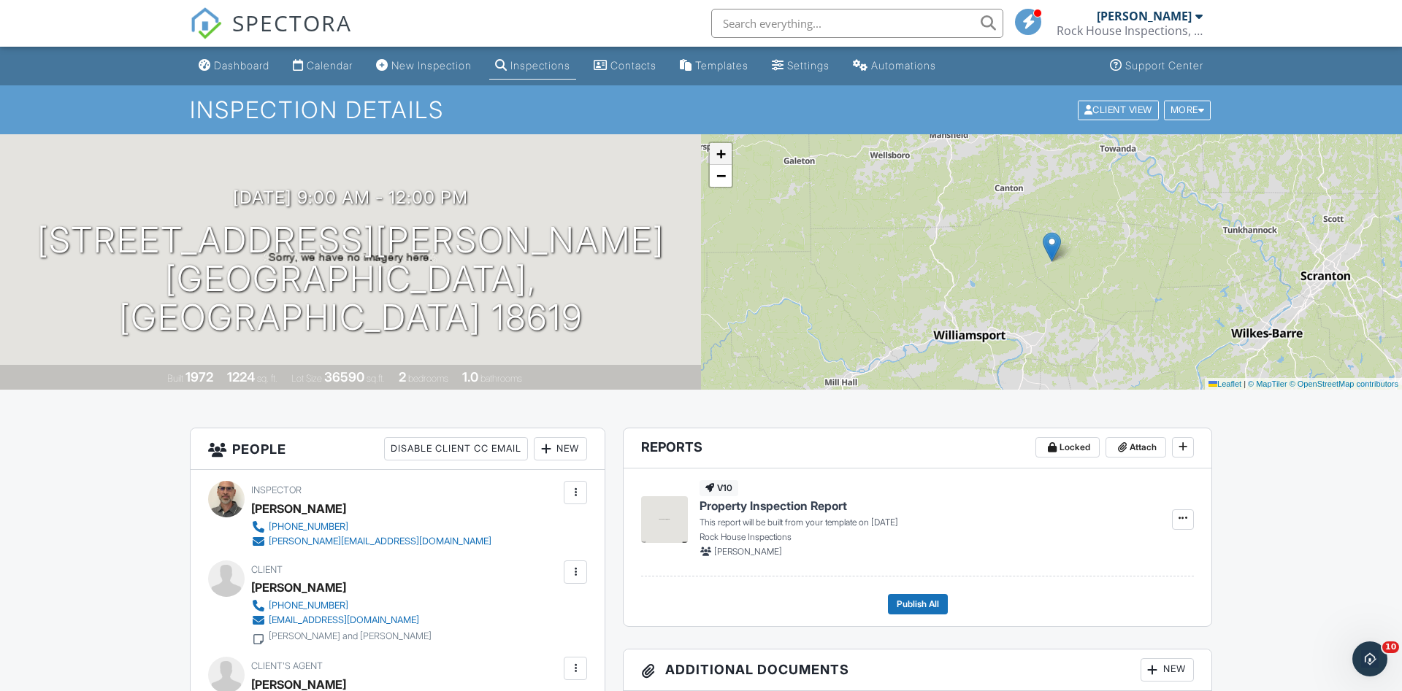
click at [720, 153] on span "+" at bounding box center [720, 154] width 9 height 18
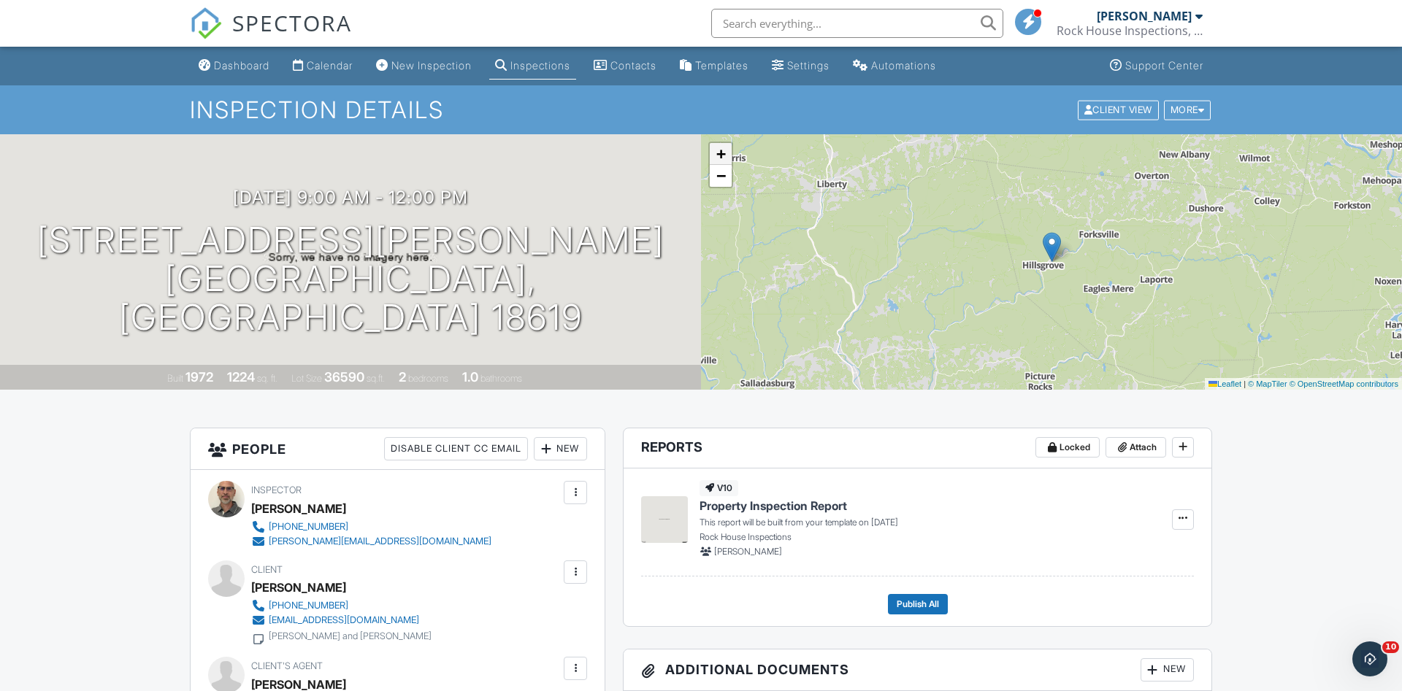
click at [720, 153] on span "+" at bounding box center [720, 154] width 9 height 18
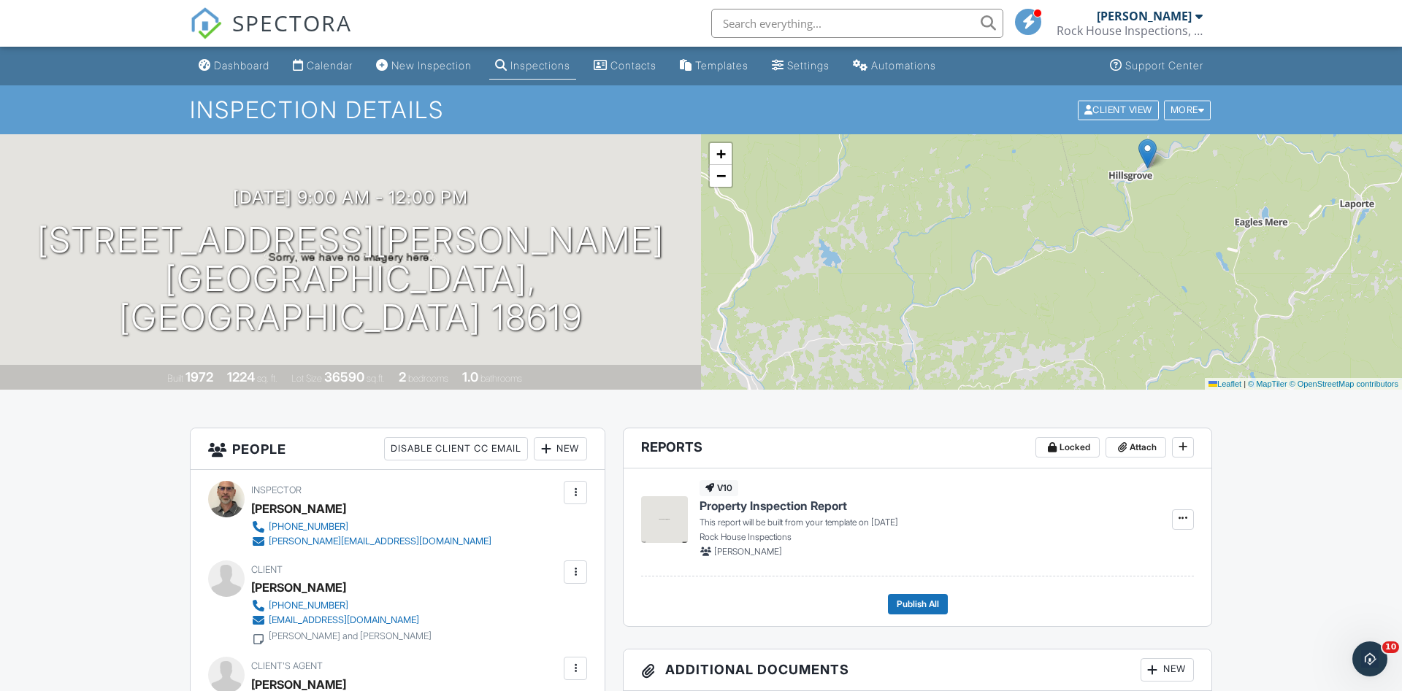
drag, startPoint x: 763, startPoint y: 291, endPoint x: 859, endPoint y: 197, distance: 133.7
click at [859, 197] on div "+ − Leaflet | © MapTiler © OpenStreetMap contributors" at bounding box center [1051, 262] width 701 height 256
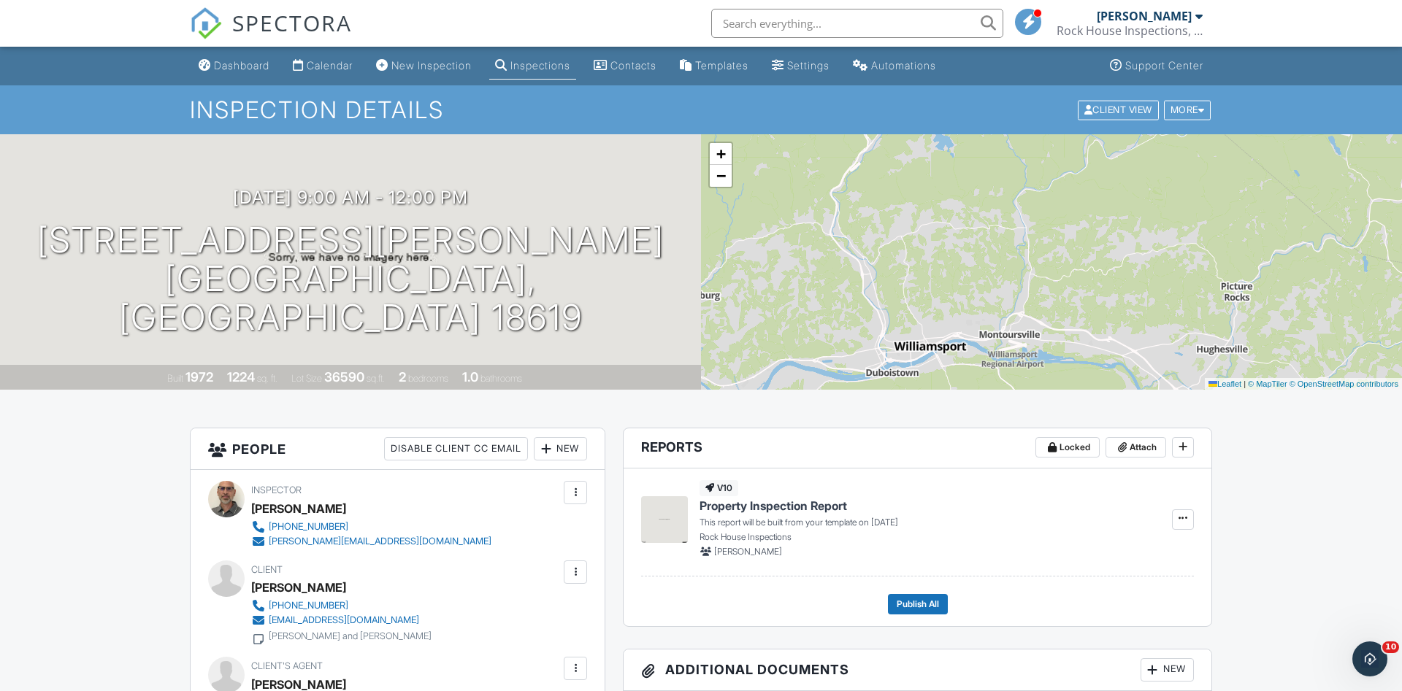
drag, startPoint x: 822, startPoint y: 277, endPoint x: 935, endPoint y: 161, distance: 161.6
click at [935, 161] on div "+ − Leaflet | © MapTiler © OpenStreetMap contributors" at bounding box center [1051, 262] width 701 height 256
click at [332, 63] on div "Calendar" at bounding box center [330, 65] width 46 height 12
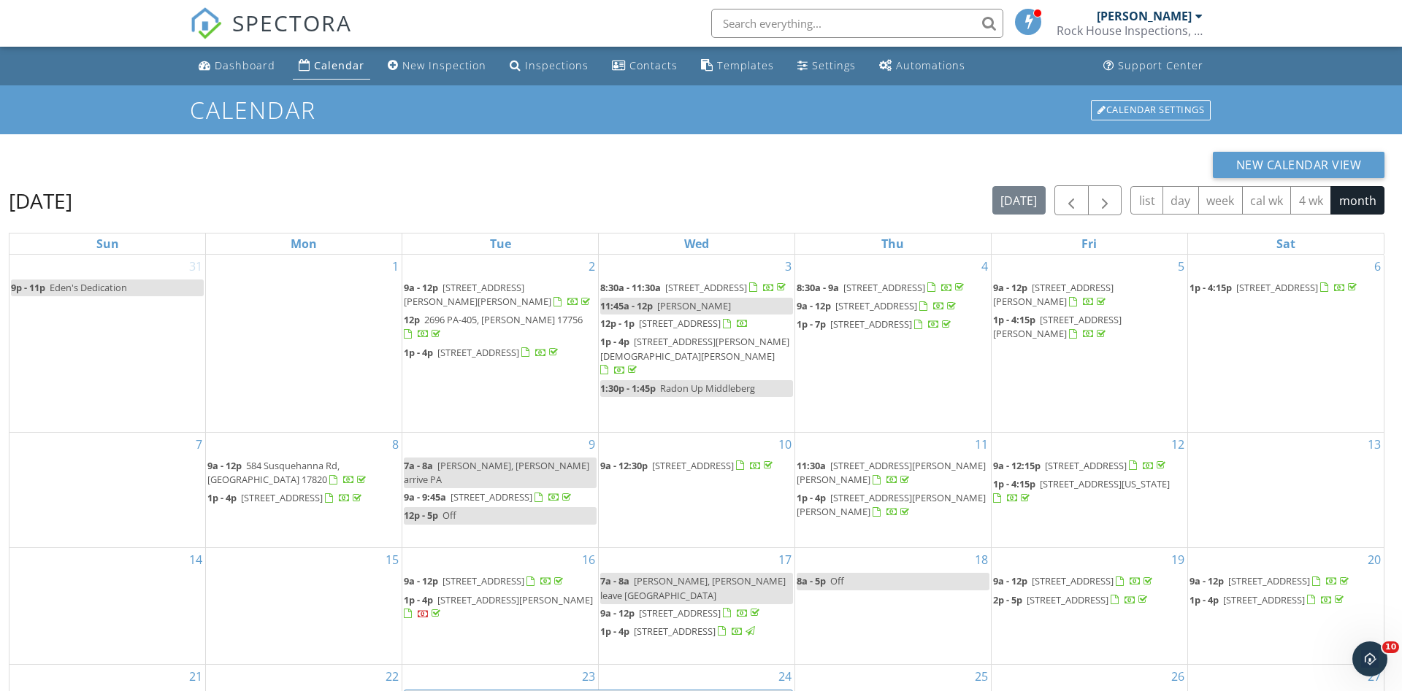
click at [807, 16] on input "text" at bounding box center [857, 23] width 292 height 29
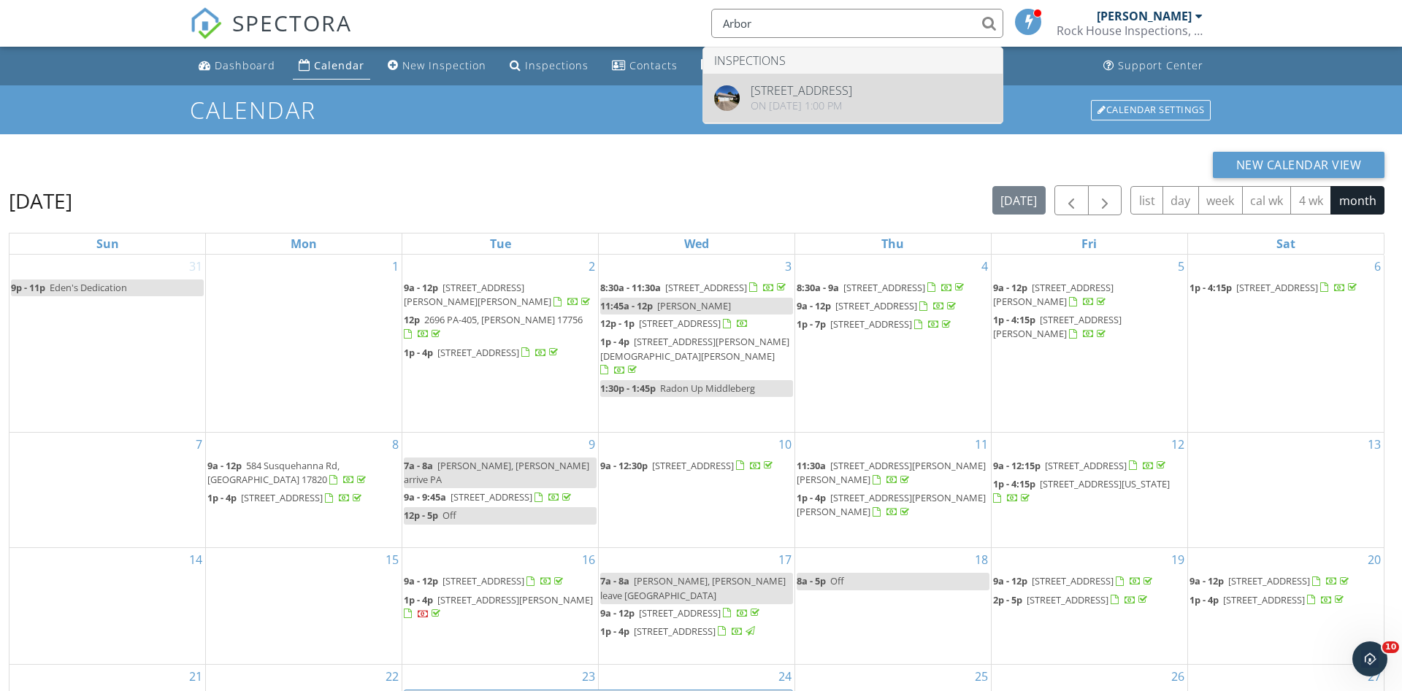
type input "Arbor"
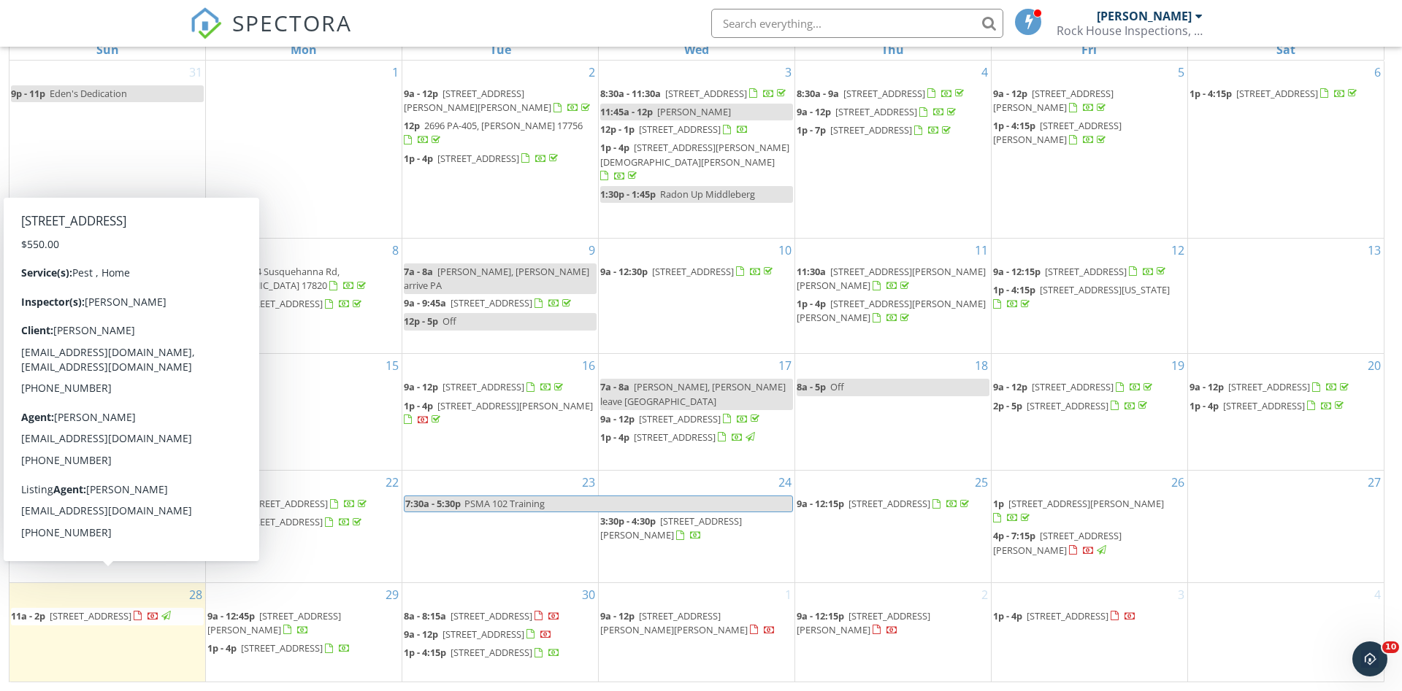
click at [96, 610] on span "[STREET_ADDRESS]" at bounding box center [91, 616] width 82 height 13
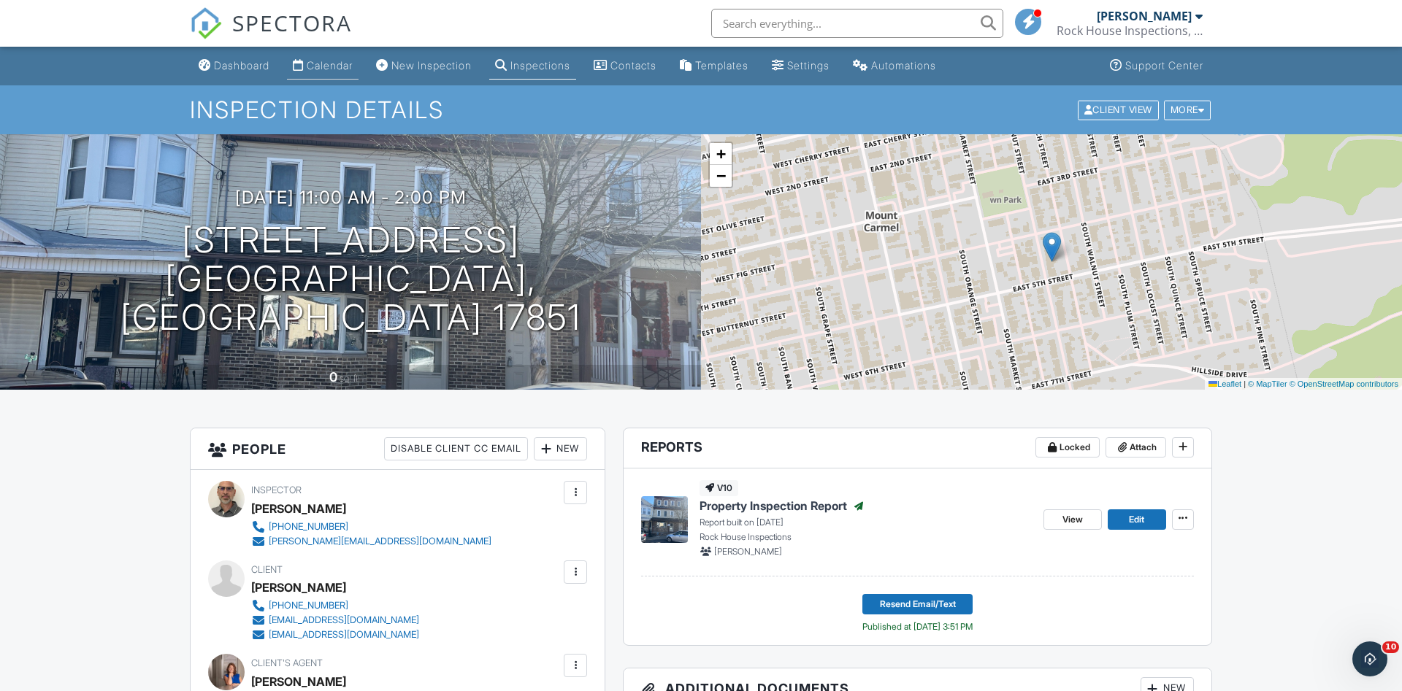
click at [342, 63] on div "Calendar" at bounding box center [330, 65] width 46 height 12
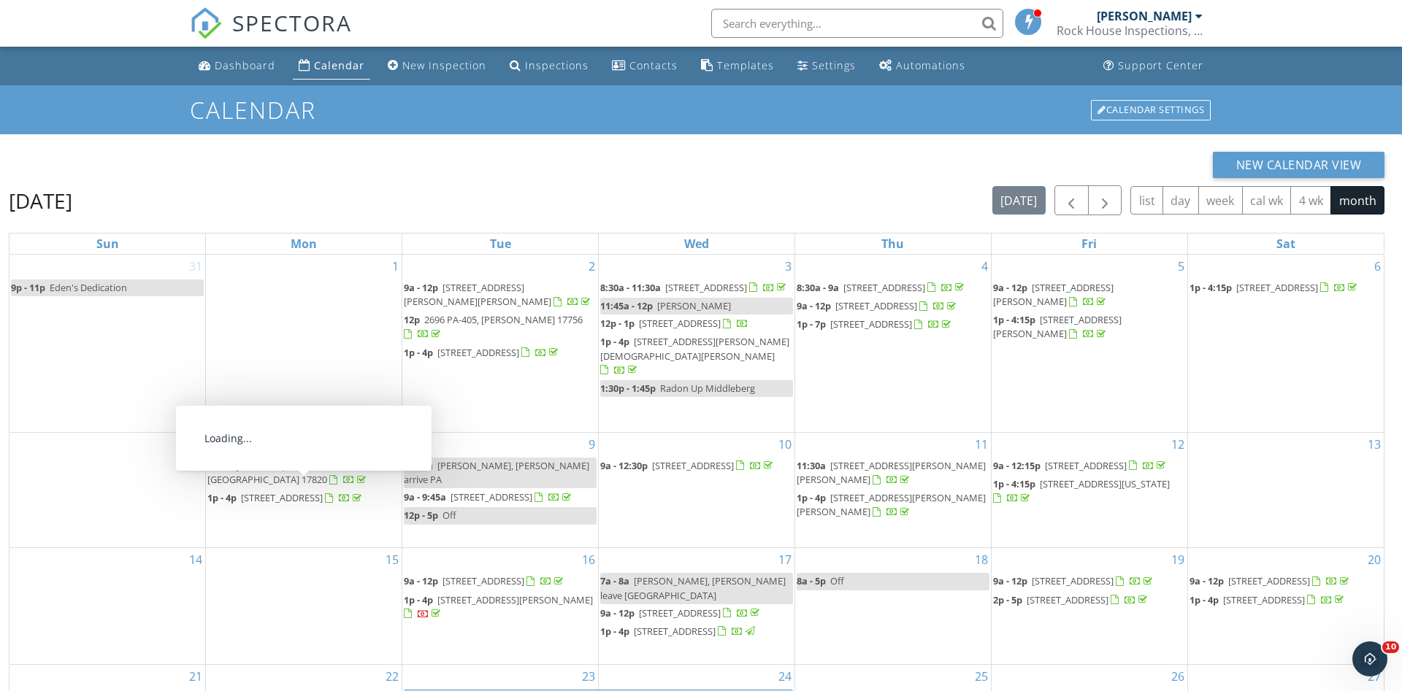
scroll to position [194, 0]
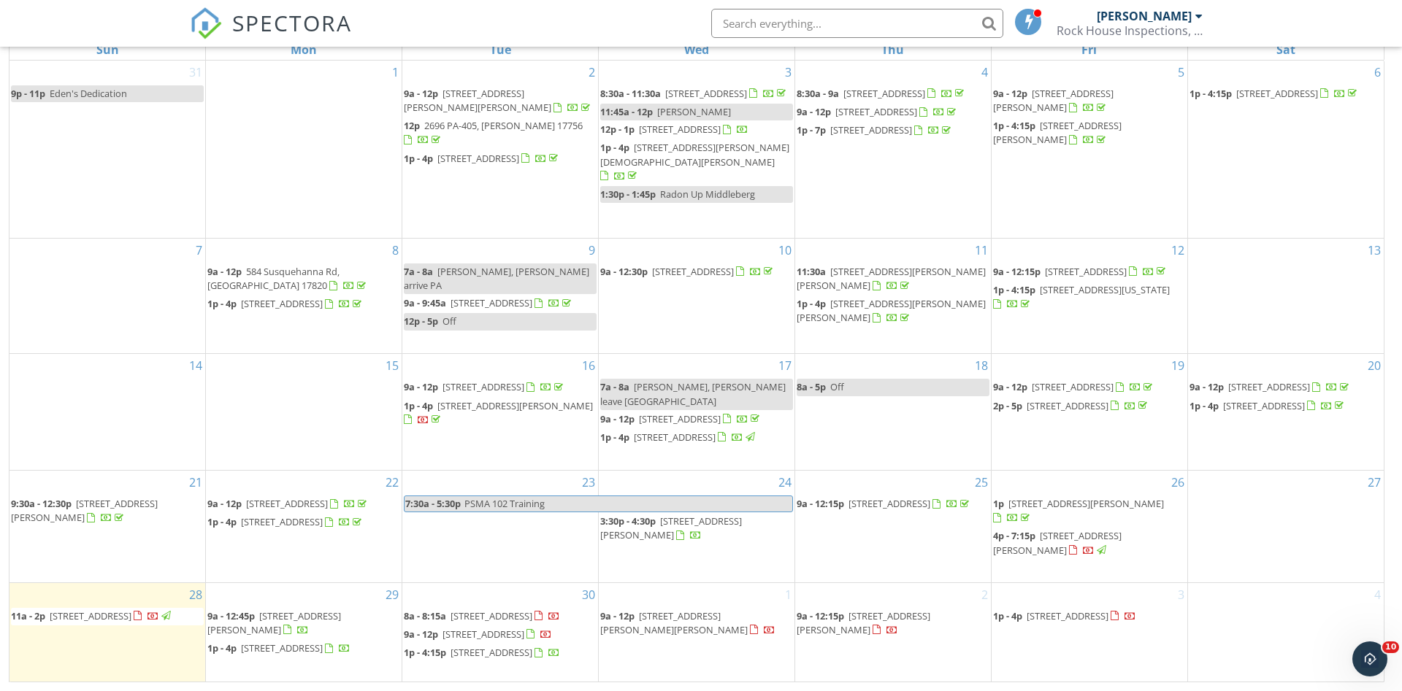
click at [294, 610] on span "153 Ridge Rd, Benton 17814" at bounding box center [274, 623] width 134 height 27
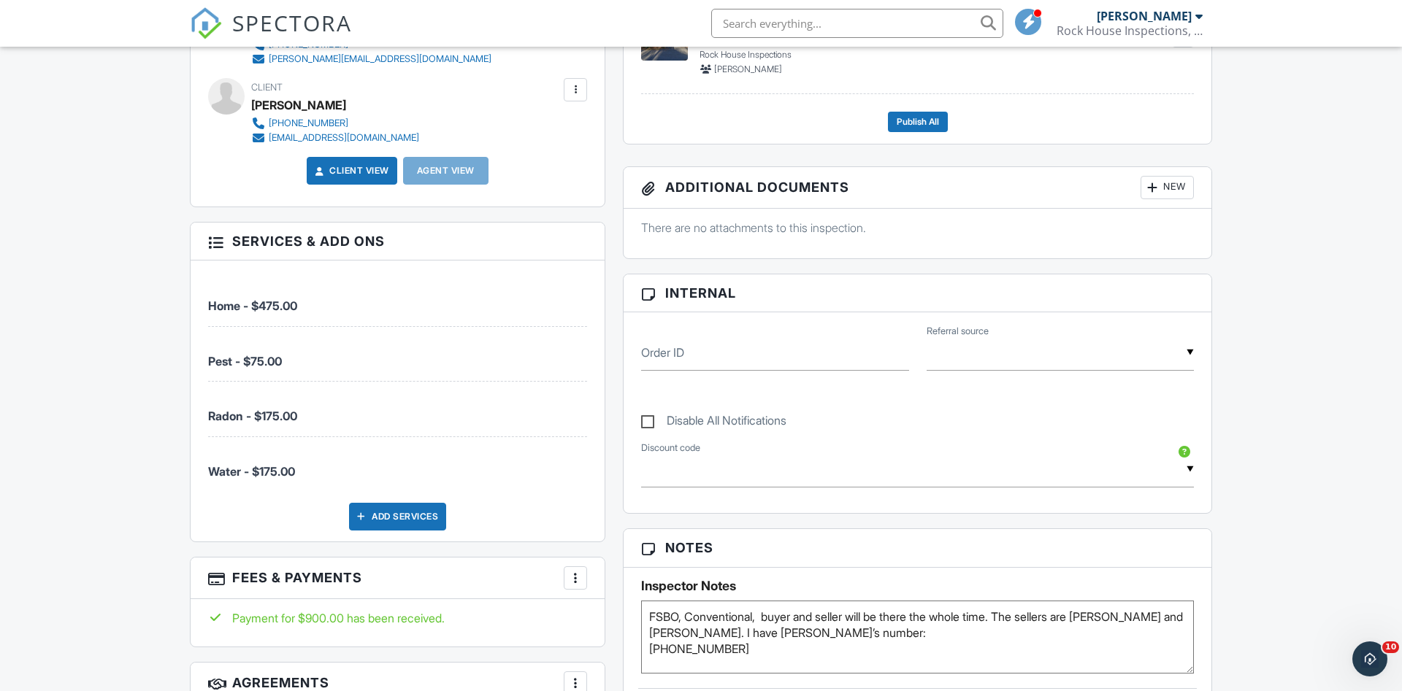
scroll to position [491, 0]
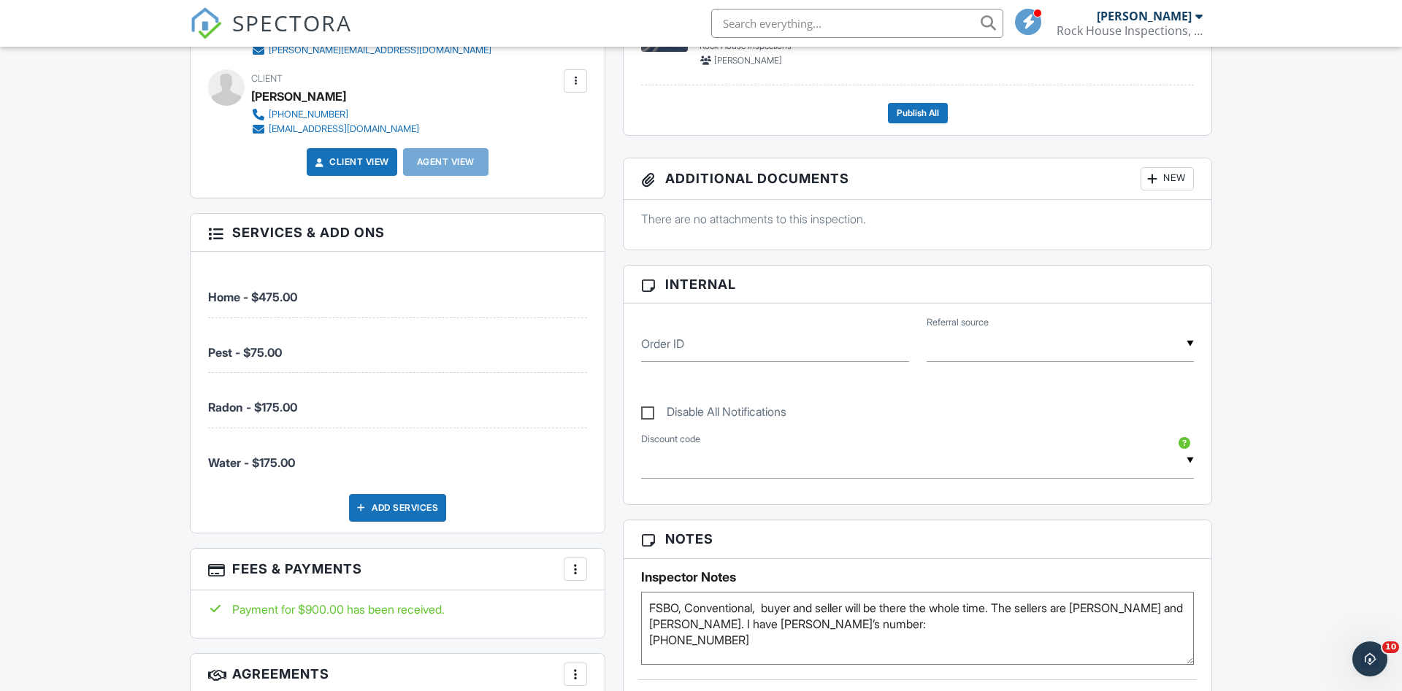
drag, startPoint x: 650, startPoint y: 639, endPoint x: 751, endPoint y: 643, distance: 100.8
click at [751, 643] on textarea "FSBO, Conventional, buyer and seller will be there the whole time. The sellers …" at bounding box center [917, 628] width 553 height 73
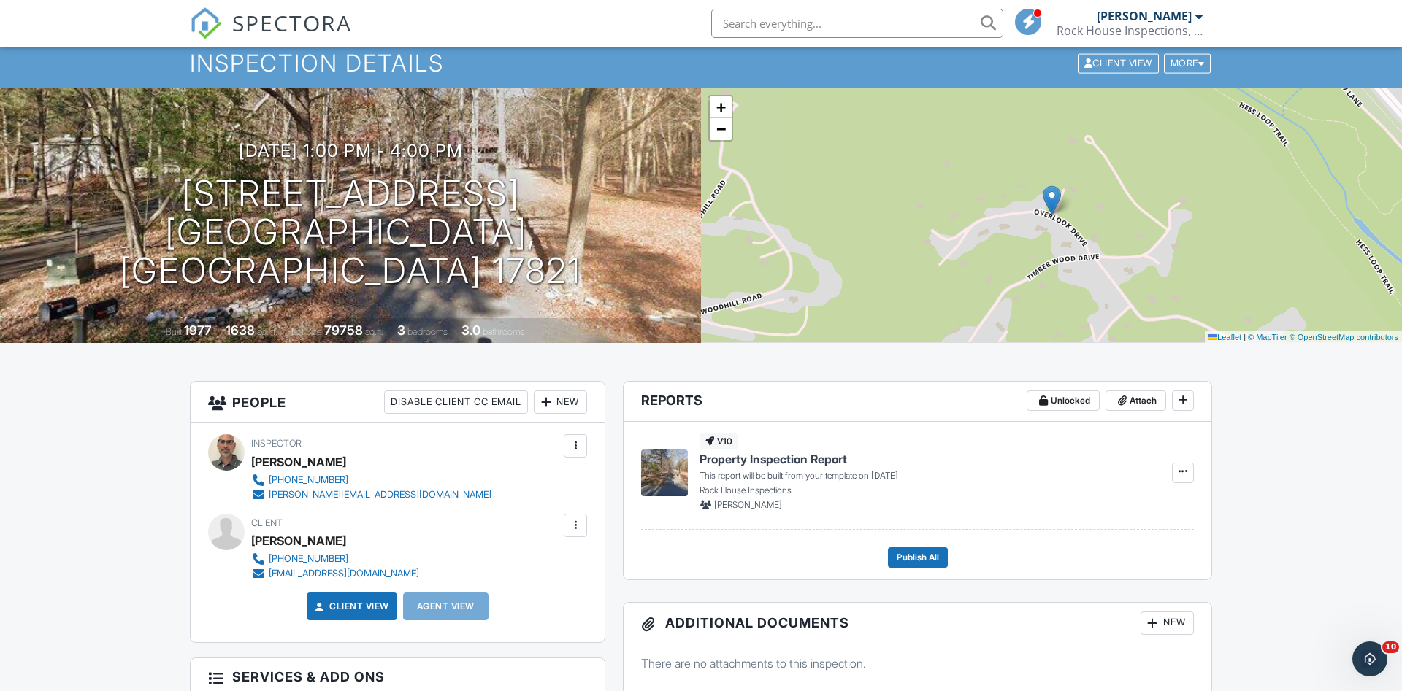
scroll to position [0, 0]
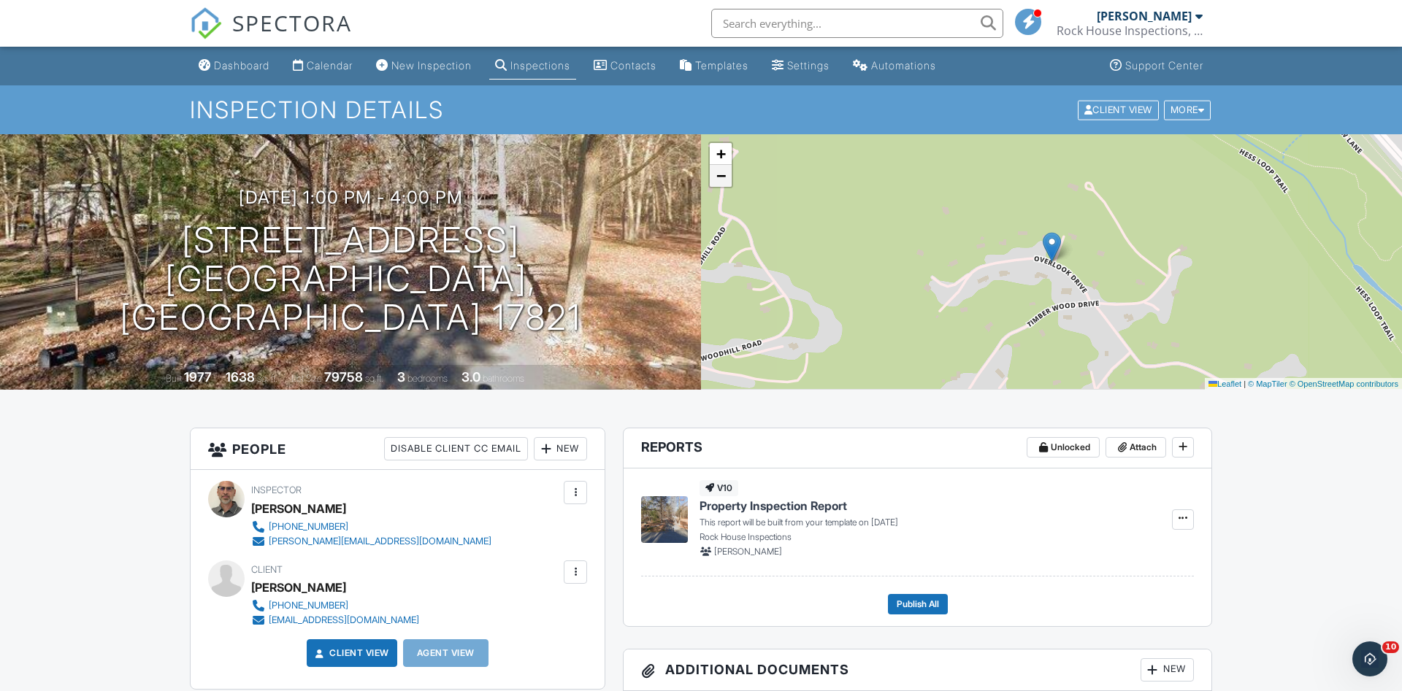
click at [719, 176] on span "−" at bounding box center [720, 175] width 9 height 18
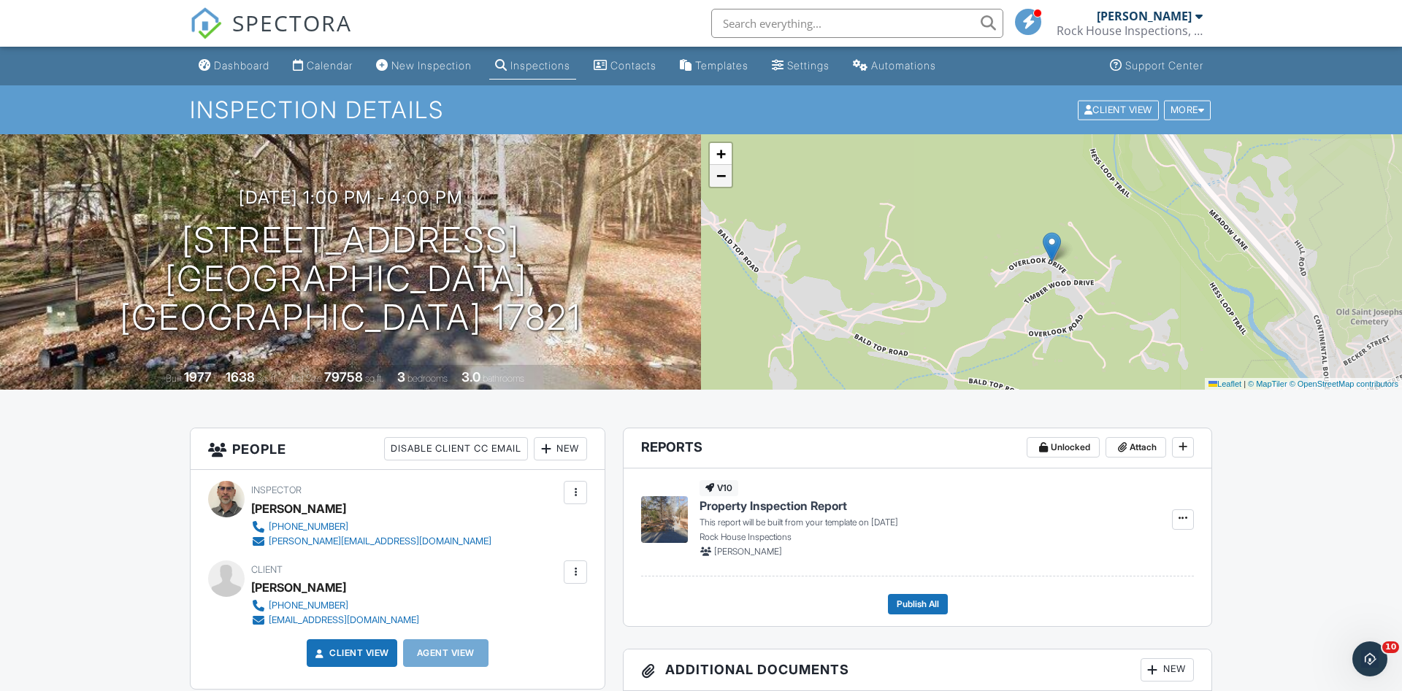
click at [719, 176] on span "−" at bounding box center [720, 175] width 9 height 18
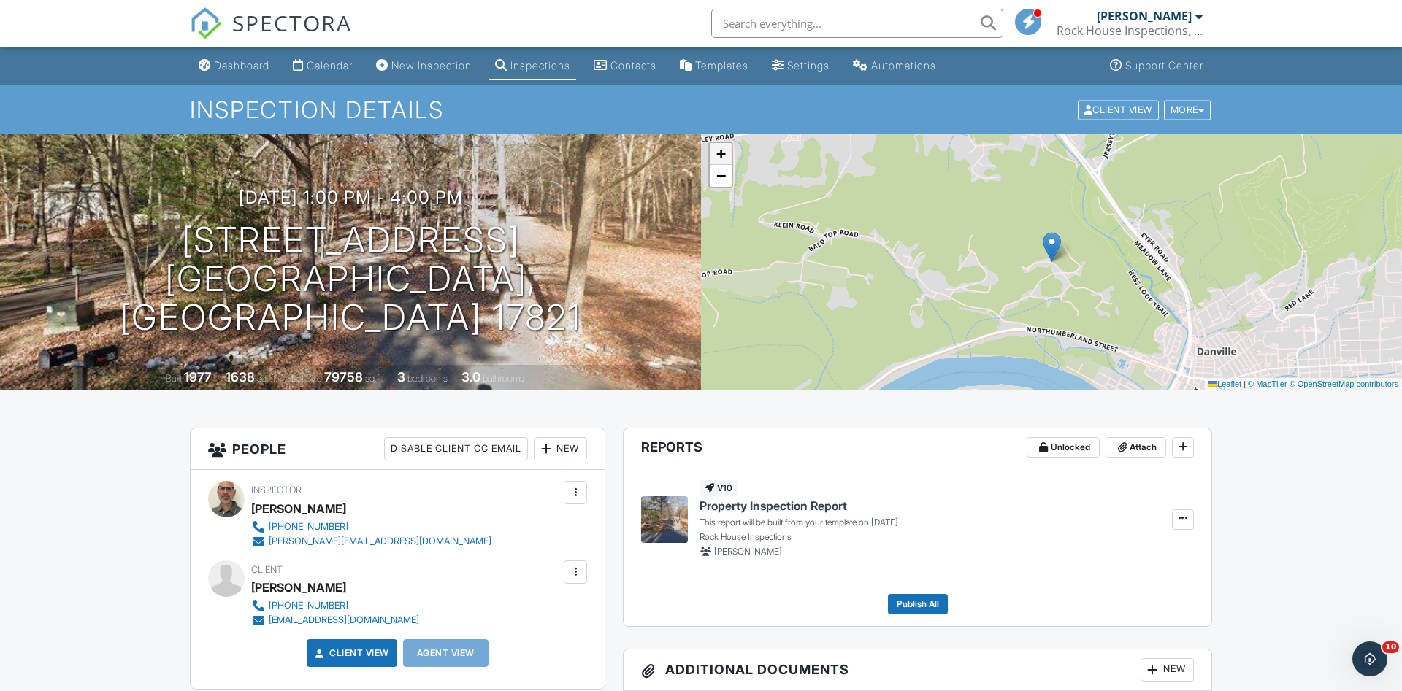
click at [720, 154] on span "+" at bounding box center [720, 154] width 9 height 18
